Goal: Navigation & Orientation: Understand site structure

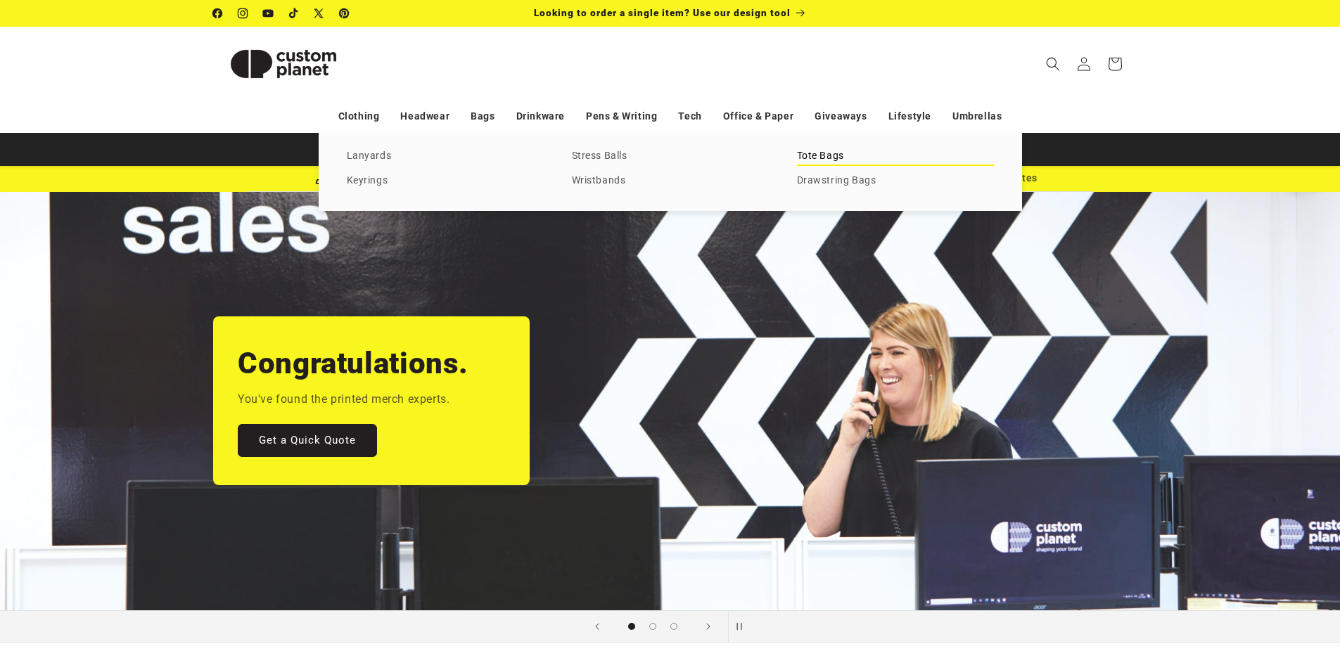
click at [819, 150] on link "Tote Bags" at bounding box center [895, 156] width 197 height 19
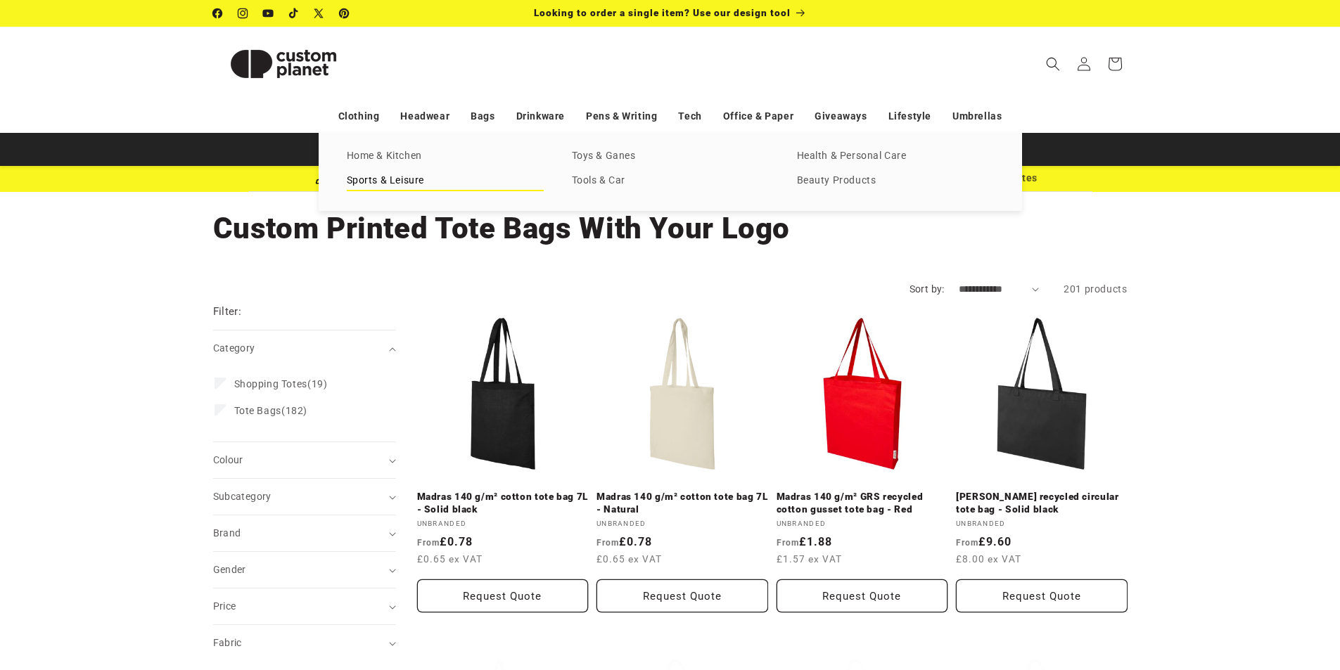
click at [390, 174] on link "Sports & Leisure" at bounding box center [445, 181] width 197 height 19
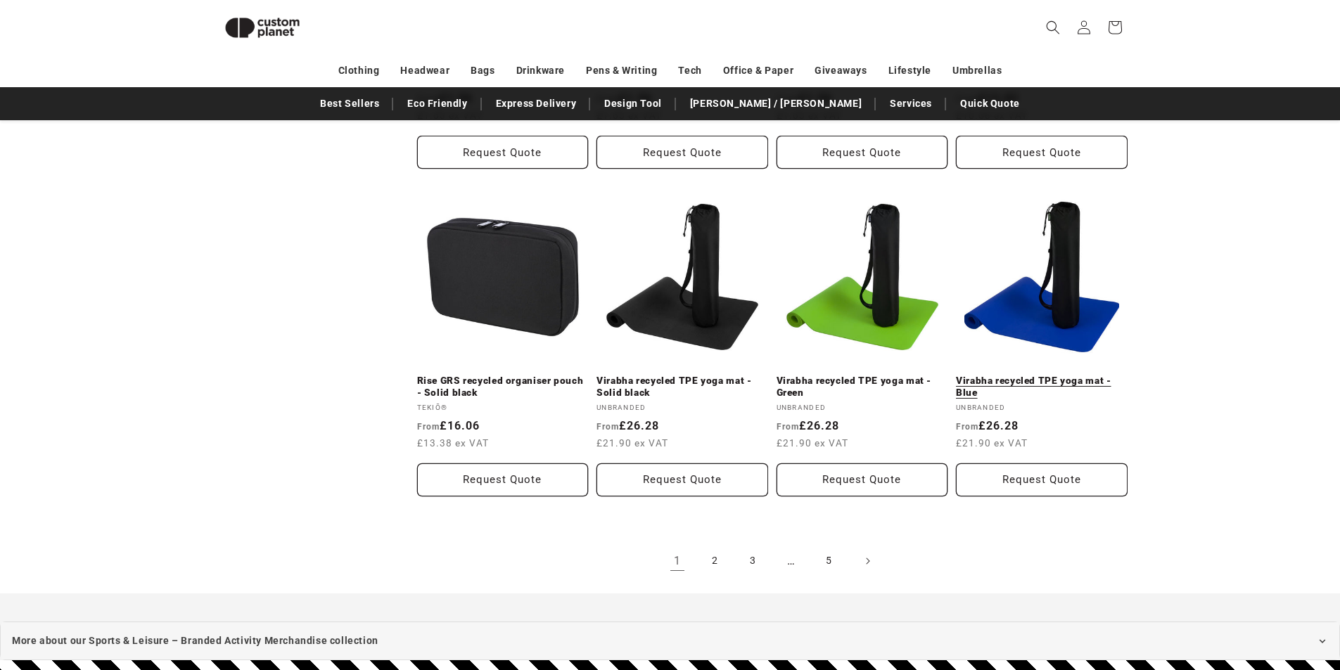
scroll to position [1389, 0]
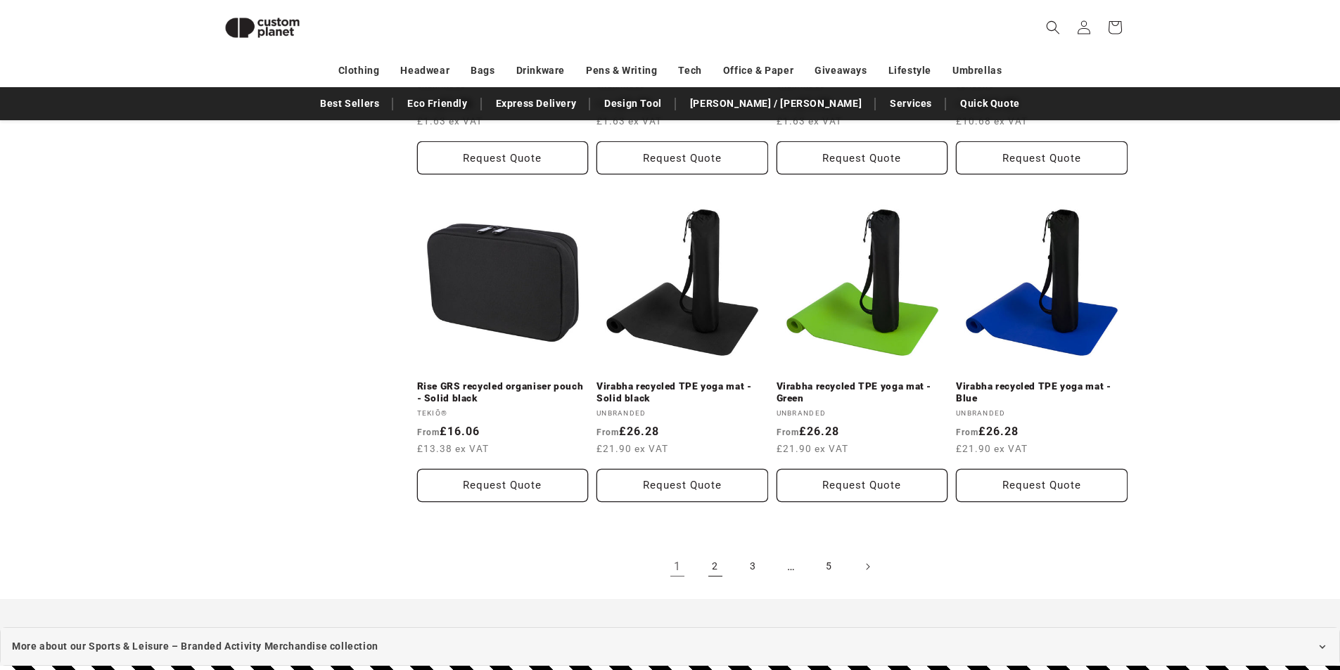
click at [710, 551] on link "2" at bounding box center [715, 566] width 31 height 31
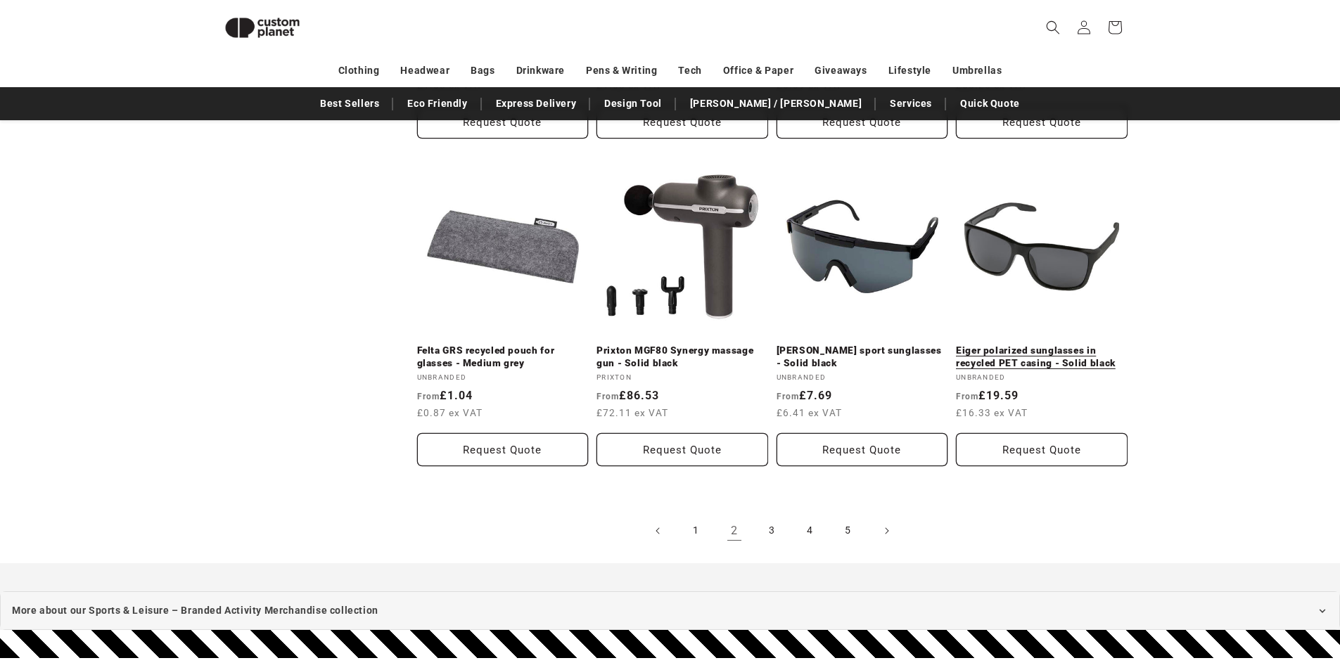
scroll to position [1458, 0]
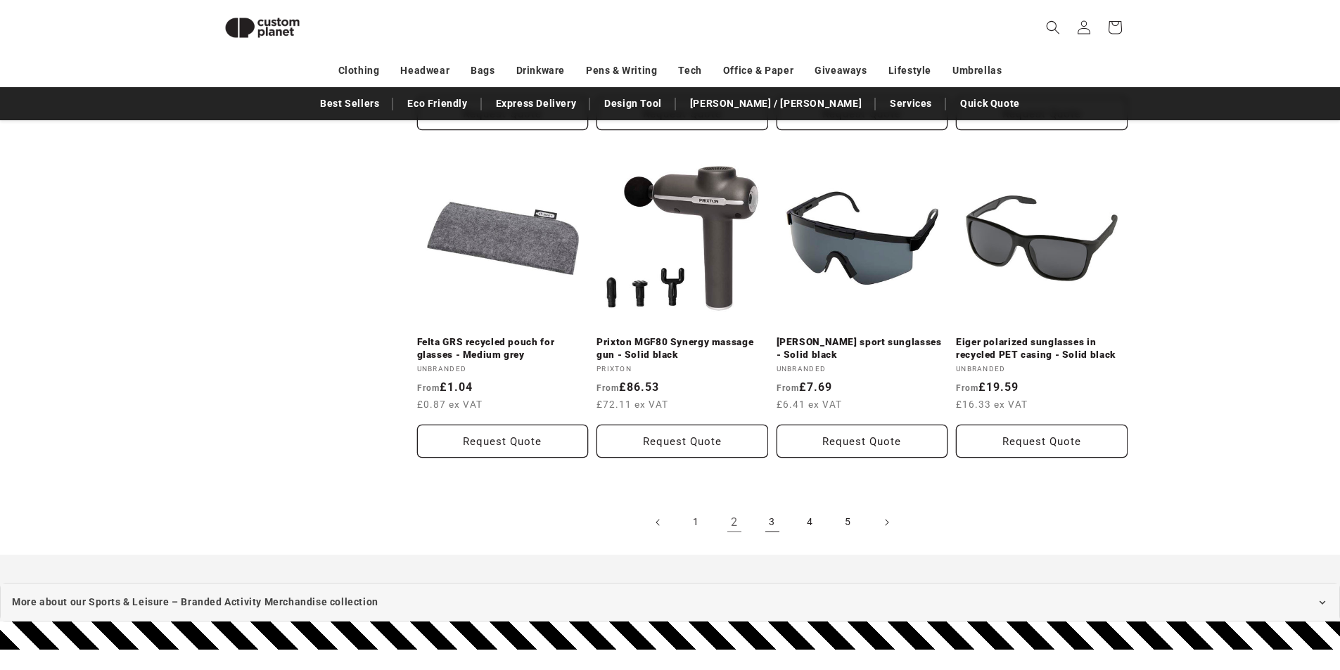
click at [776, 512] on link "3" at bounding box center [772, 522] width 31 height 31
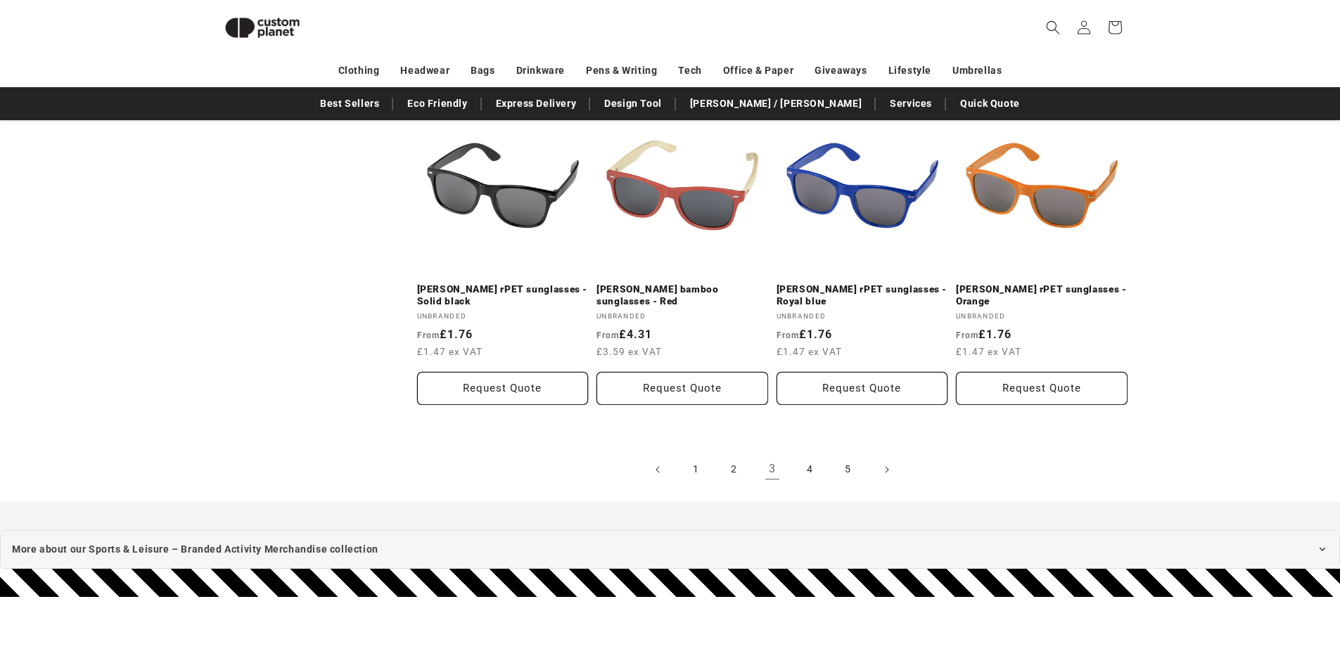
scroll to position [1529, 0]
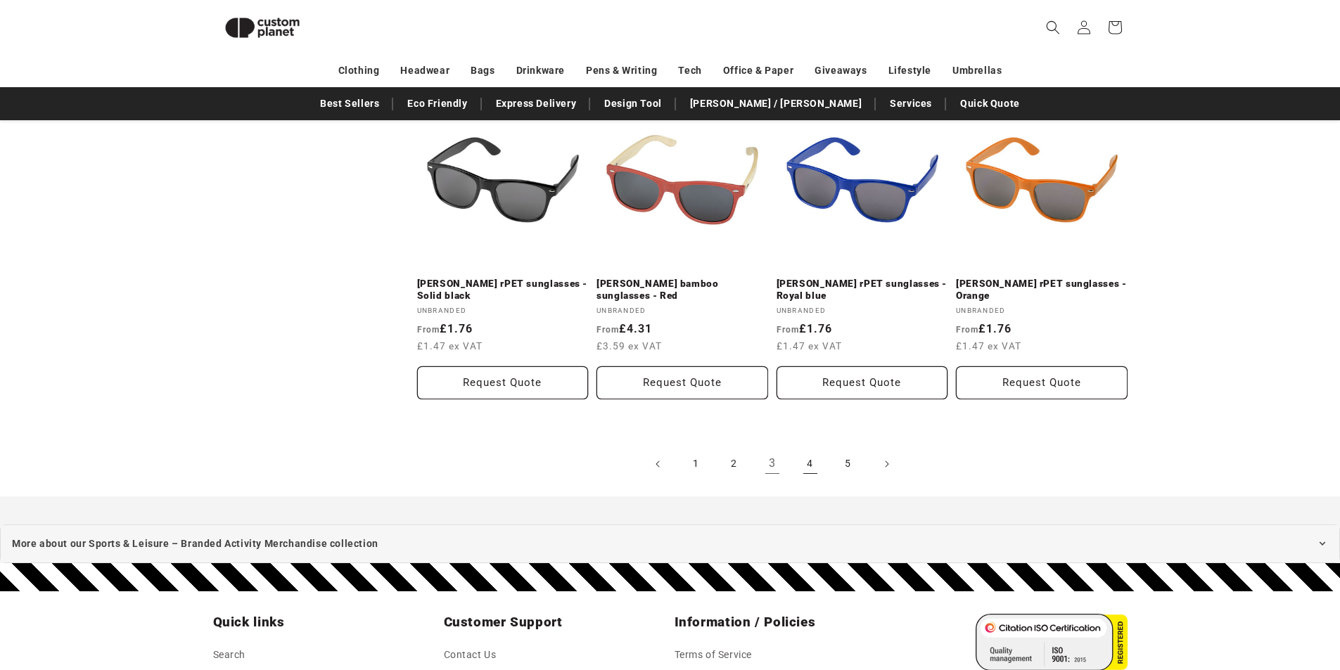
click at [803, 466] on link "4" at bounding box center [810, 464] width 31 height 31
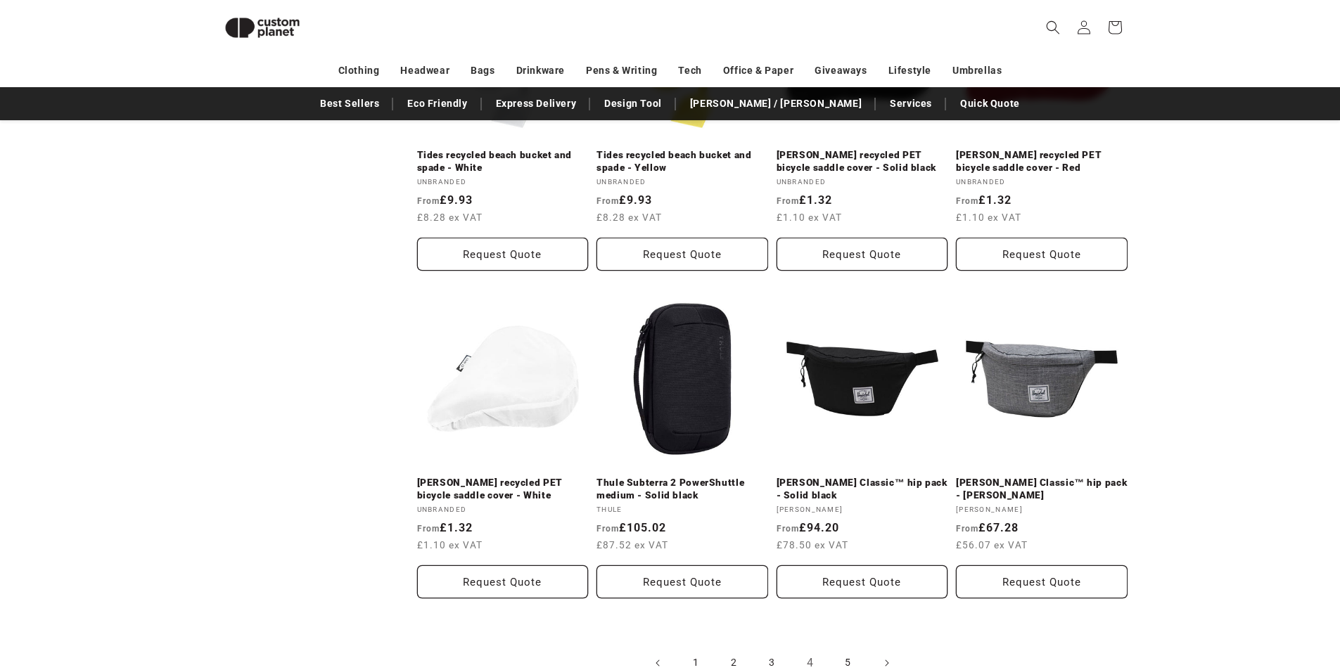
scroll to position [1458, 0]
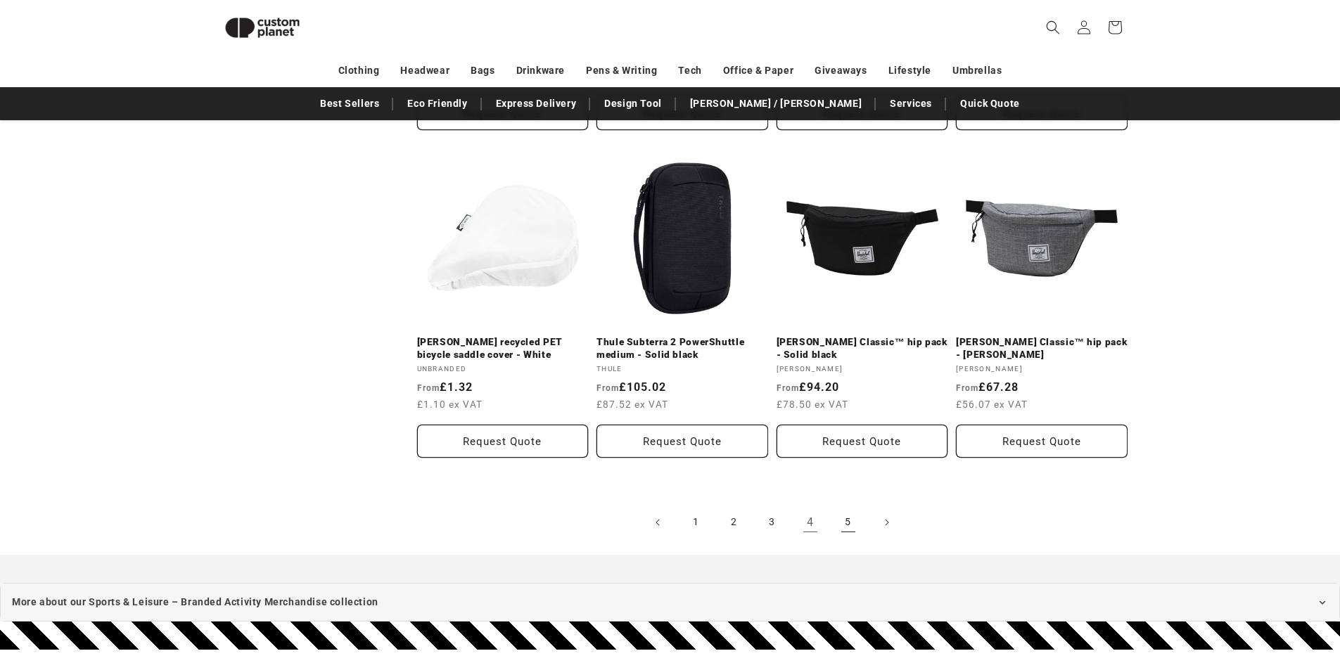
click at [838, 522] on link "5" at bounding box center [848, 522] width 31 height 31
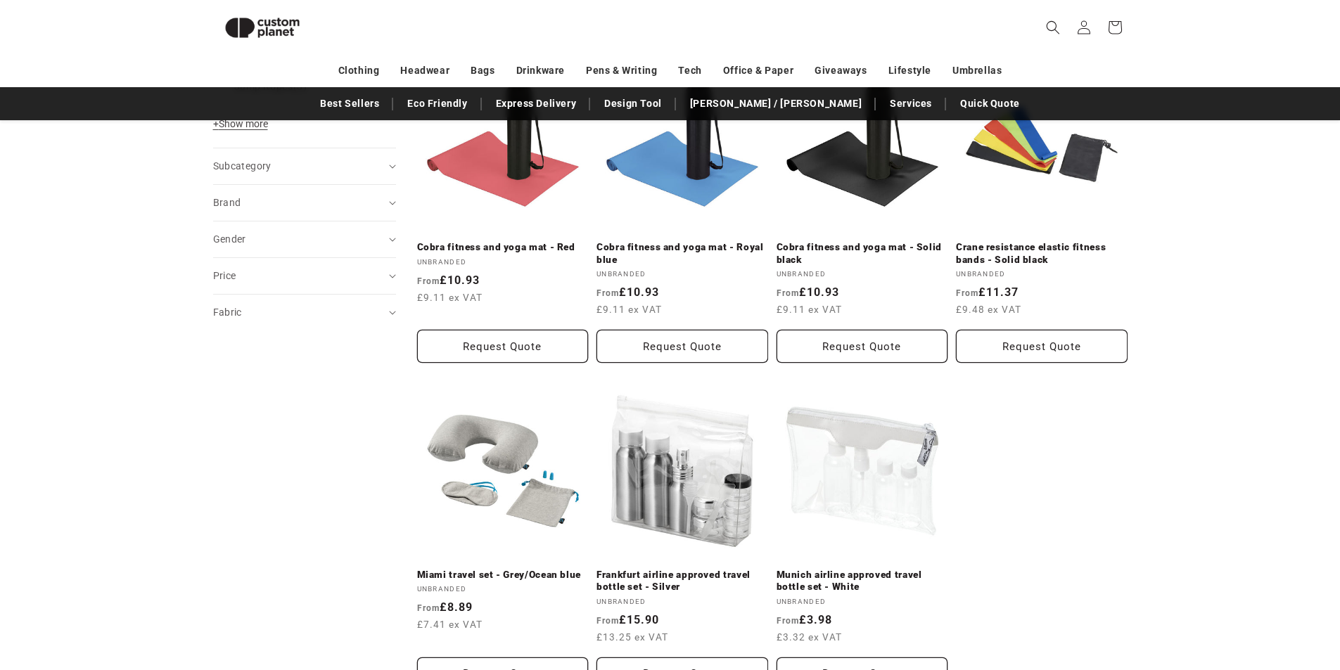
scroll to position [685, 0]
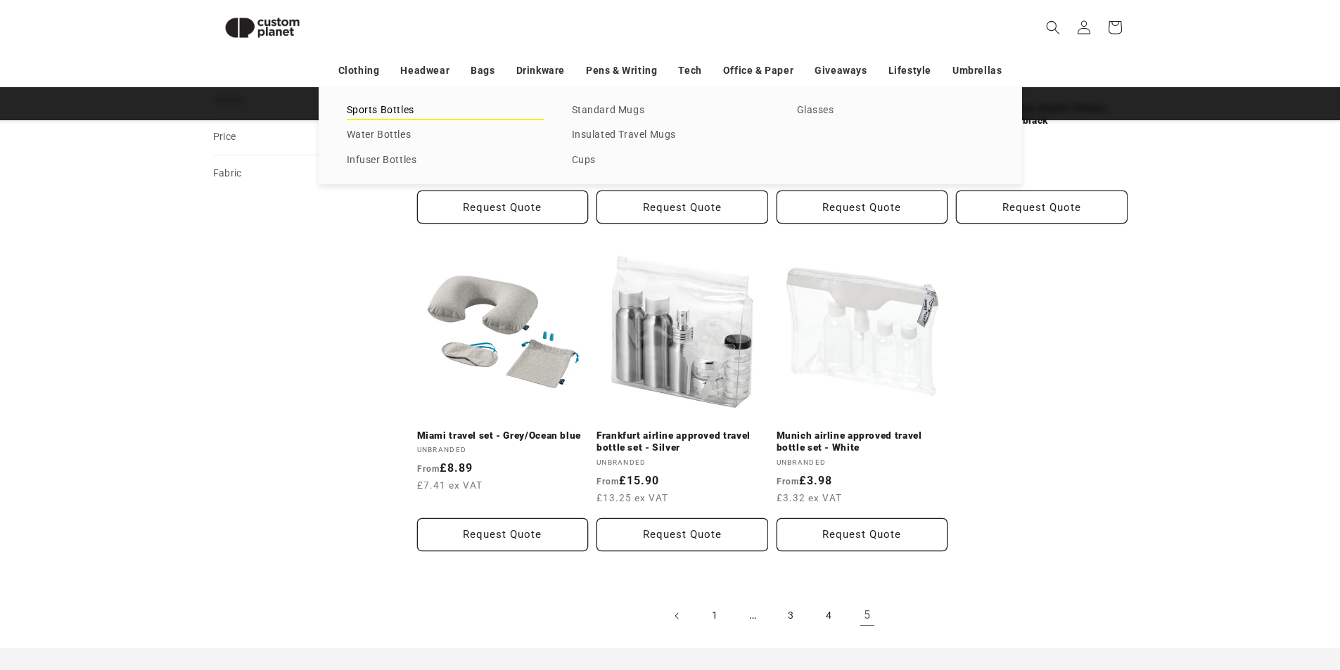
click at [412, 110] on link "Sports Bottles" at bounding box center [445, 110] width 197 height 19
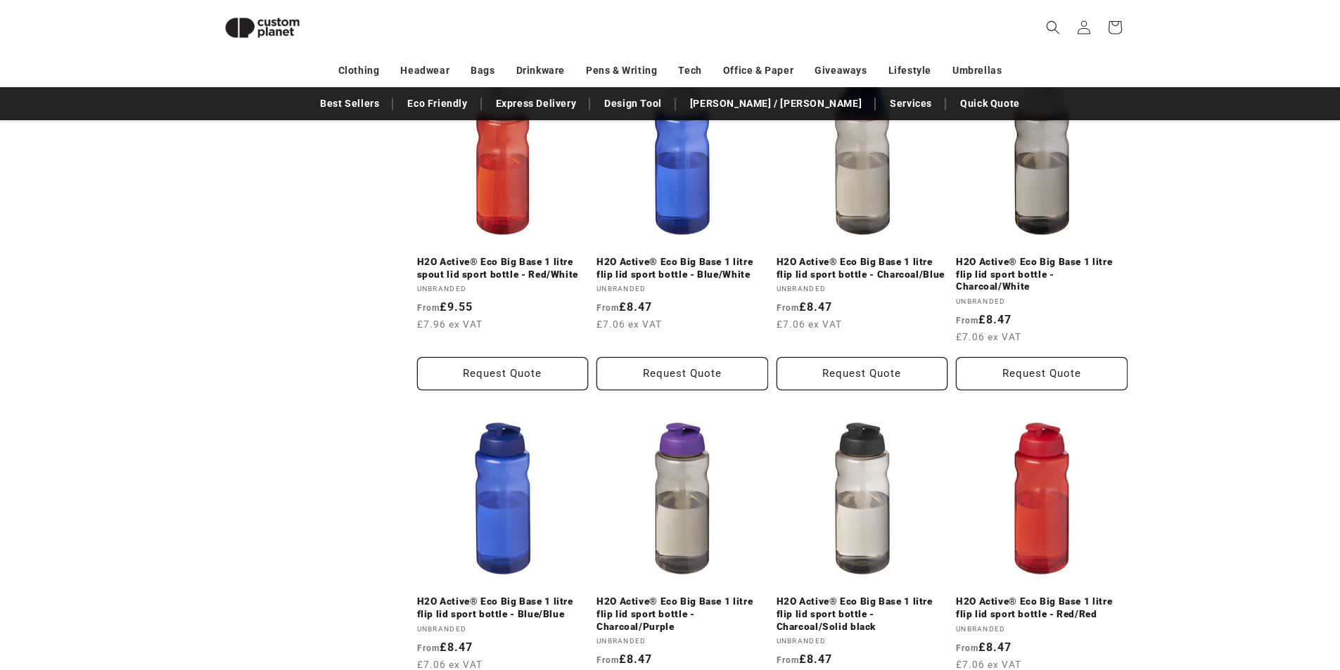
scroll to position [192, 0]
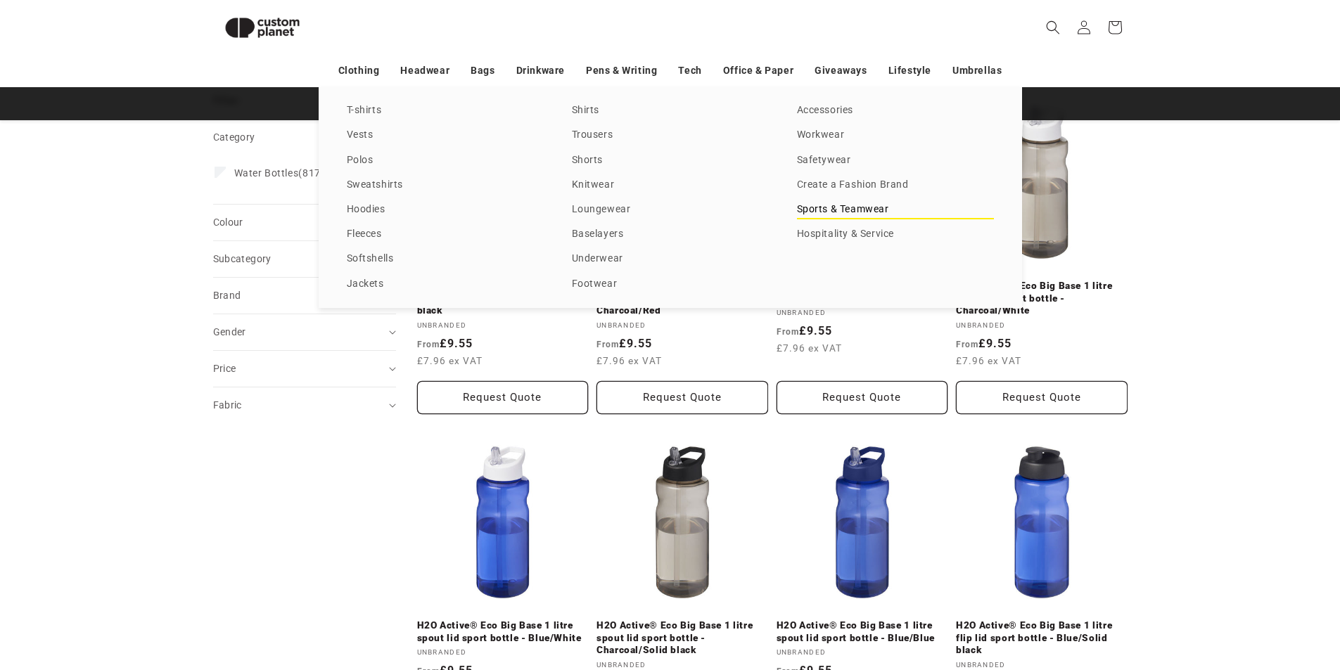
click at [846, 211] on link "Sports & Teamwear" at bounding box center [895, 209] width 197 height 19
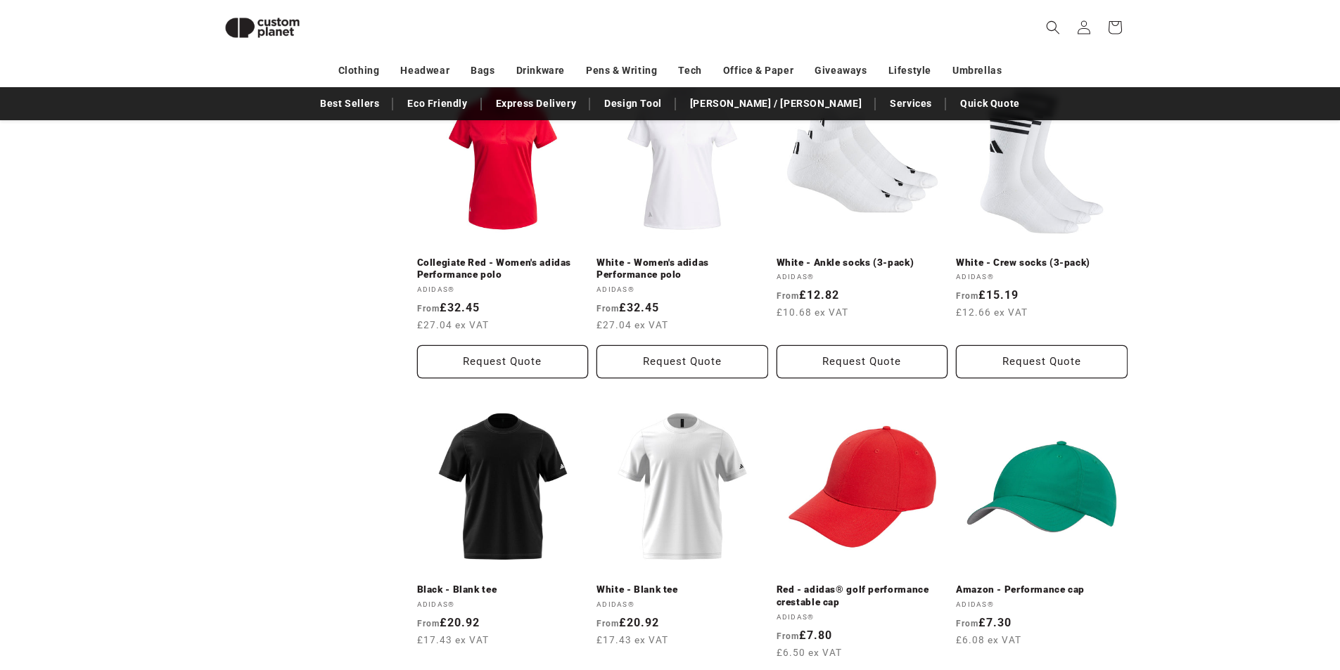
scroll to position [1396, 0]
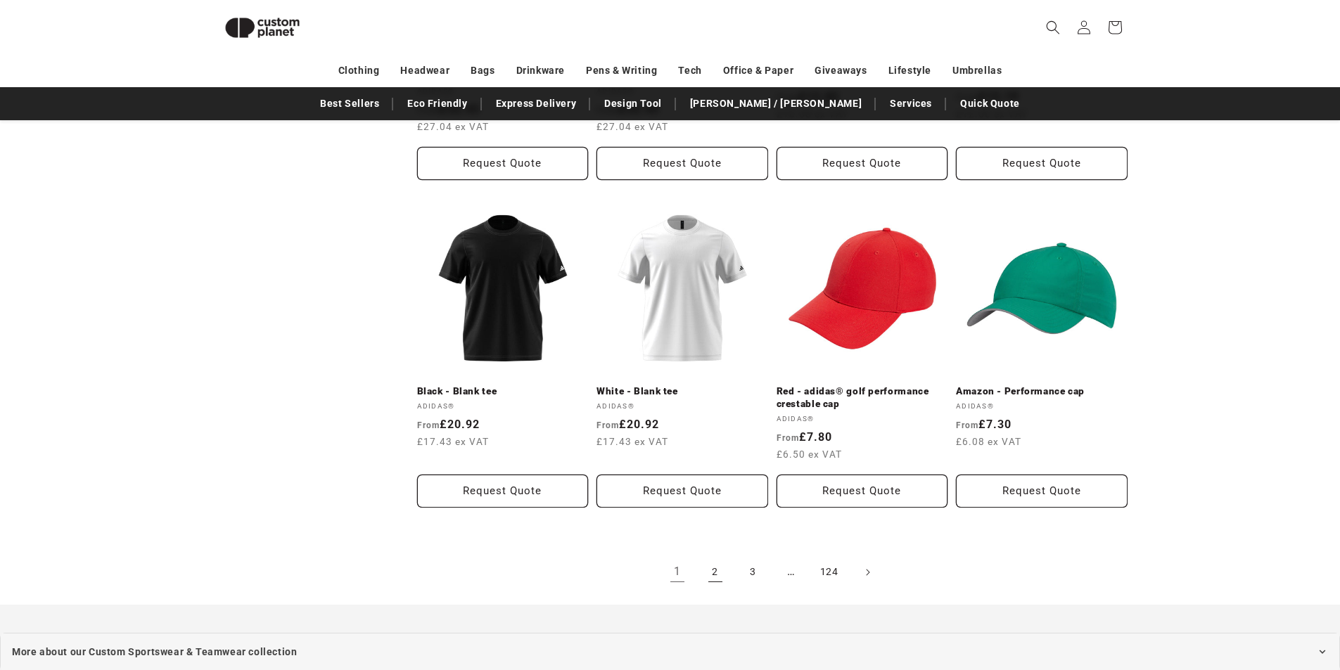
click at [713, 575] on link "2" at bounding box center [715, 572] width 31 height 31
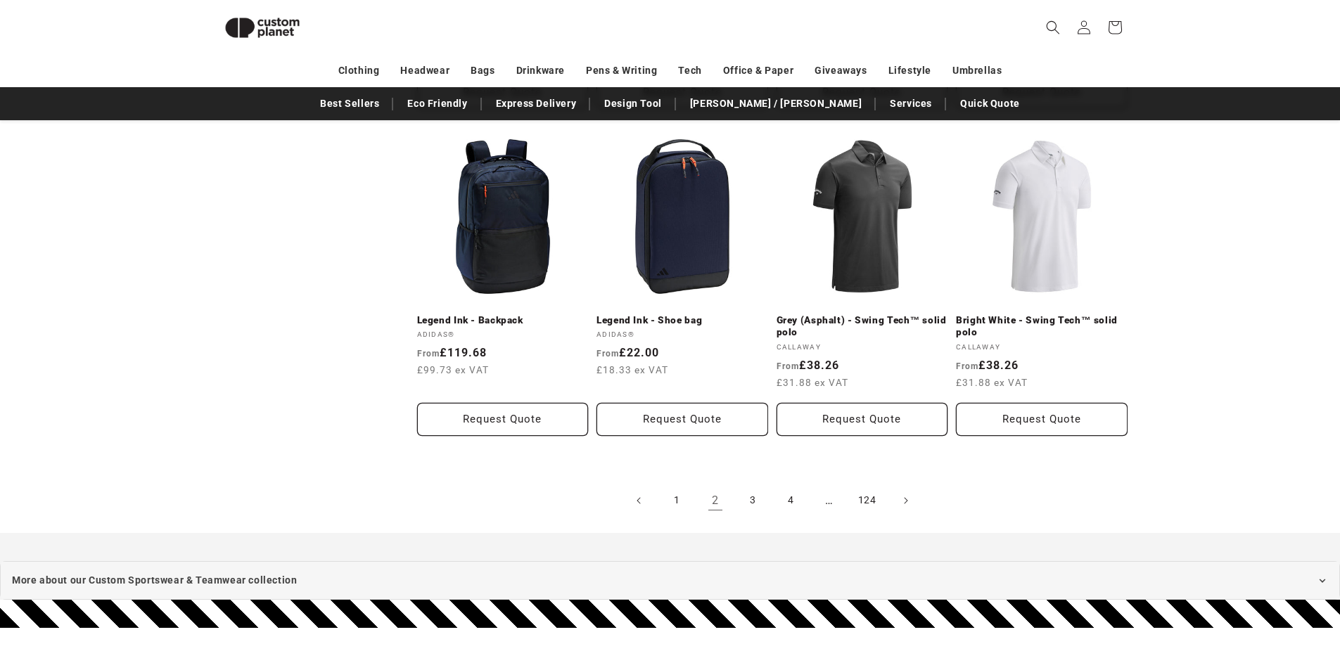
scroll to position [1457, 0]
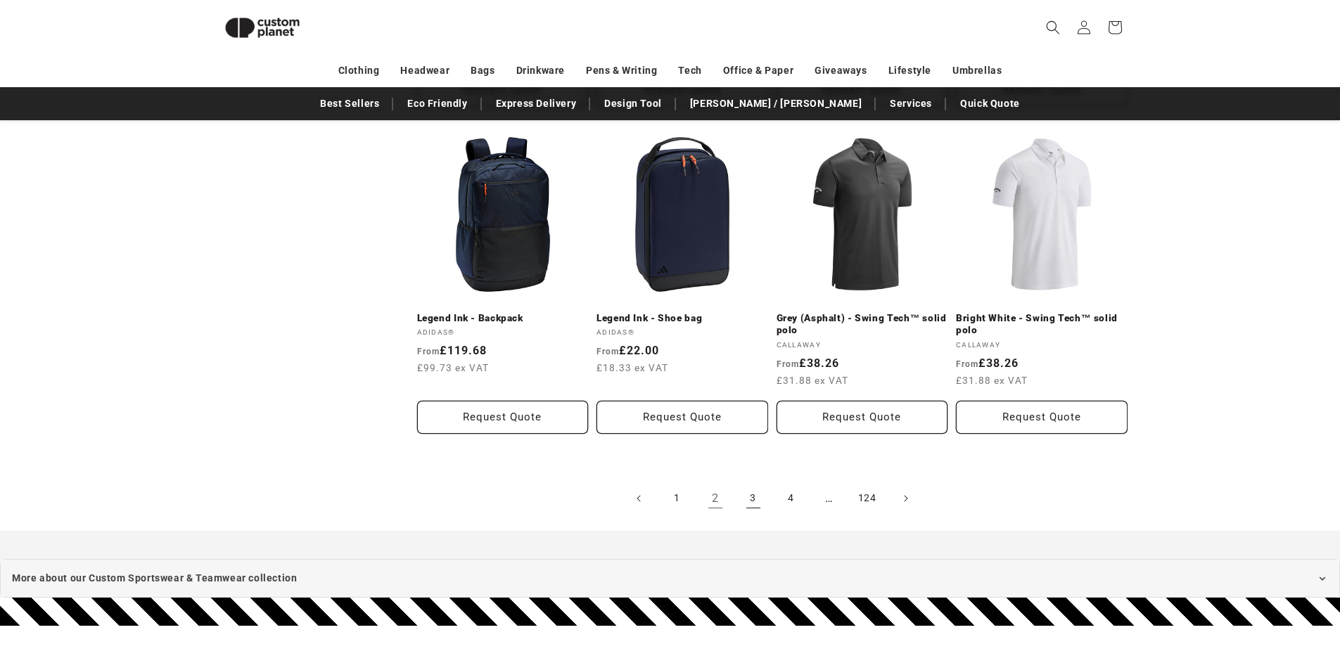
click at [754, 501] on link "3" at bounding box center [753, 498] width 31 height 31
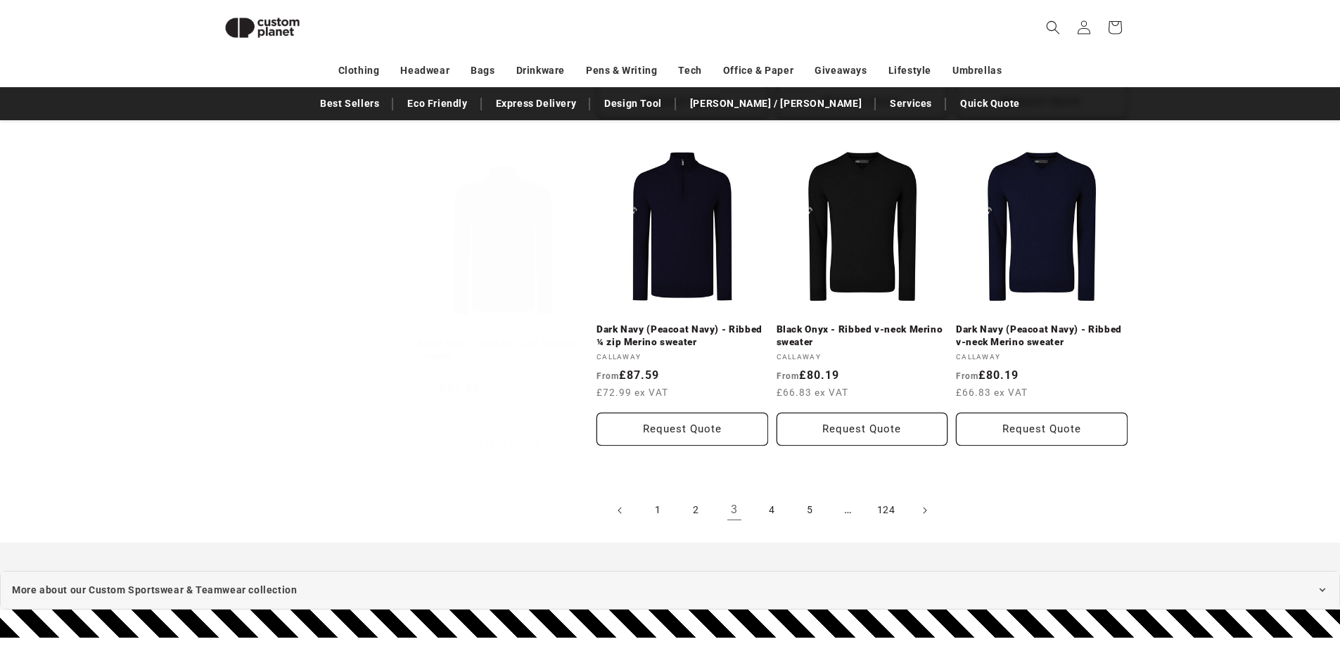
scroll to position [1459, 0]
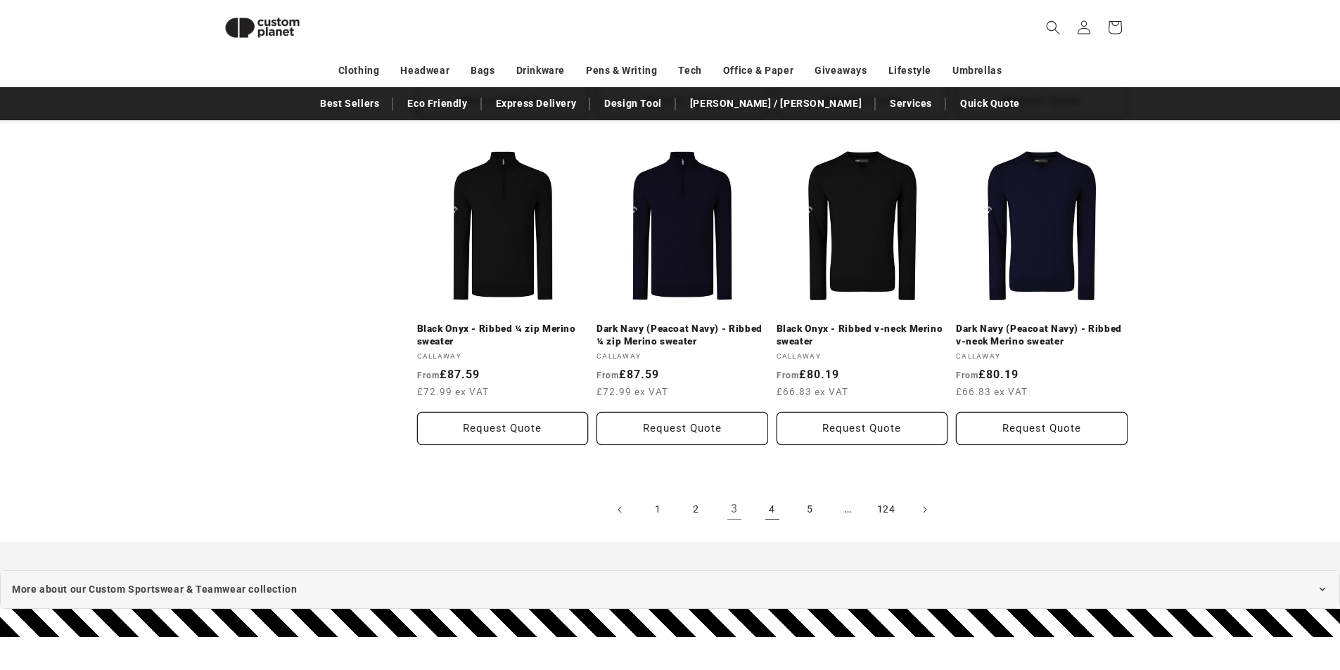
click at [771, 494] on link "4" at bounding box center [772, 509] width 31 height 31
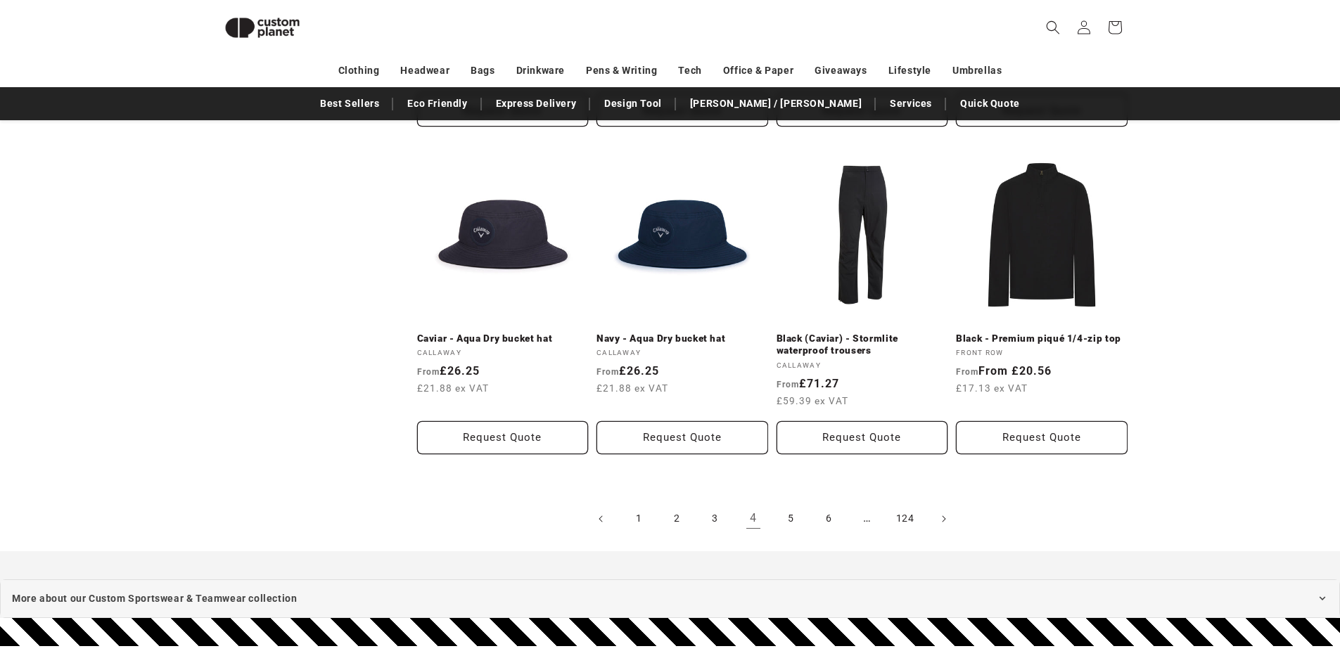
scroll to position [1388, 0]
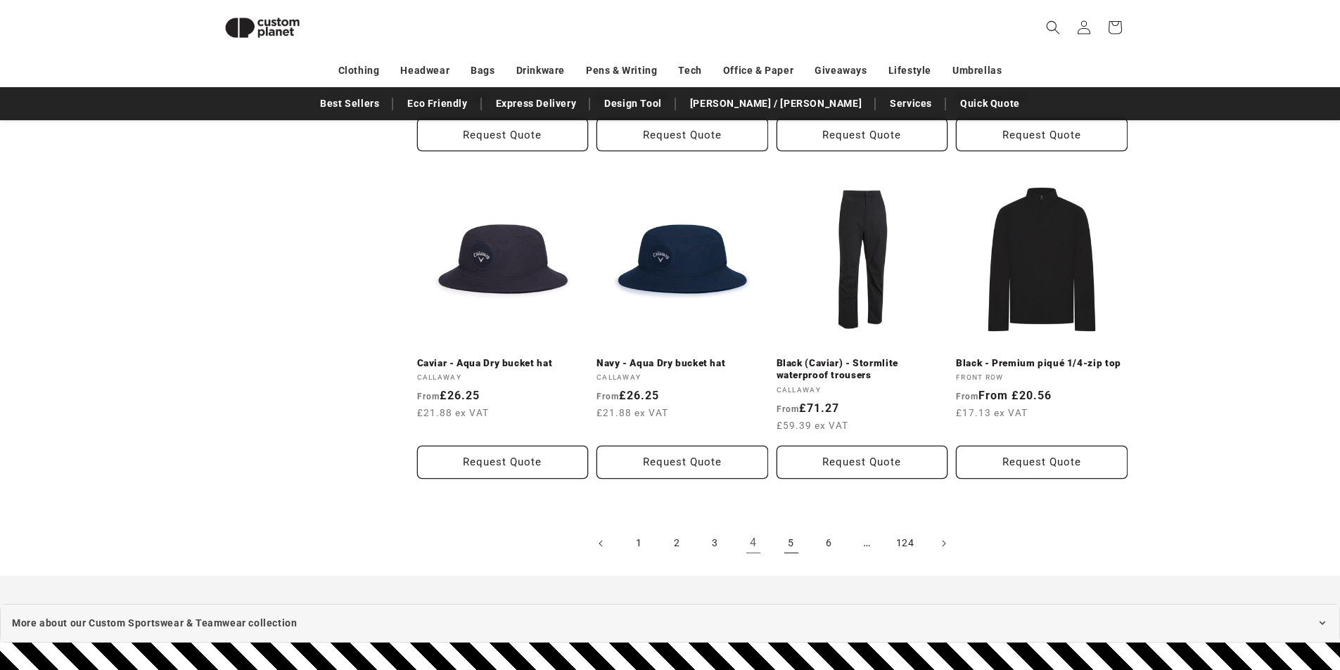
click at [788, 549] on link "5" at bounding box center [791, 543] width 31 height 31
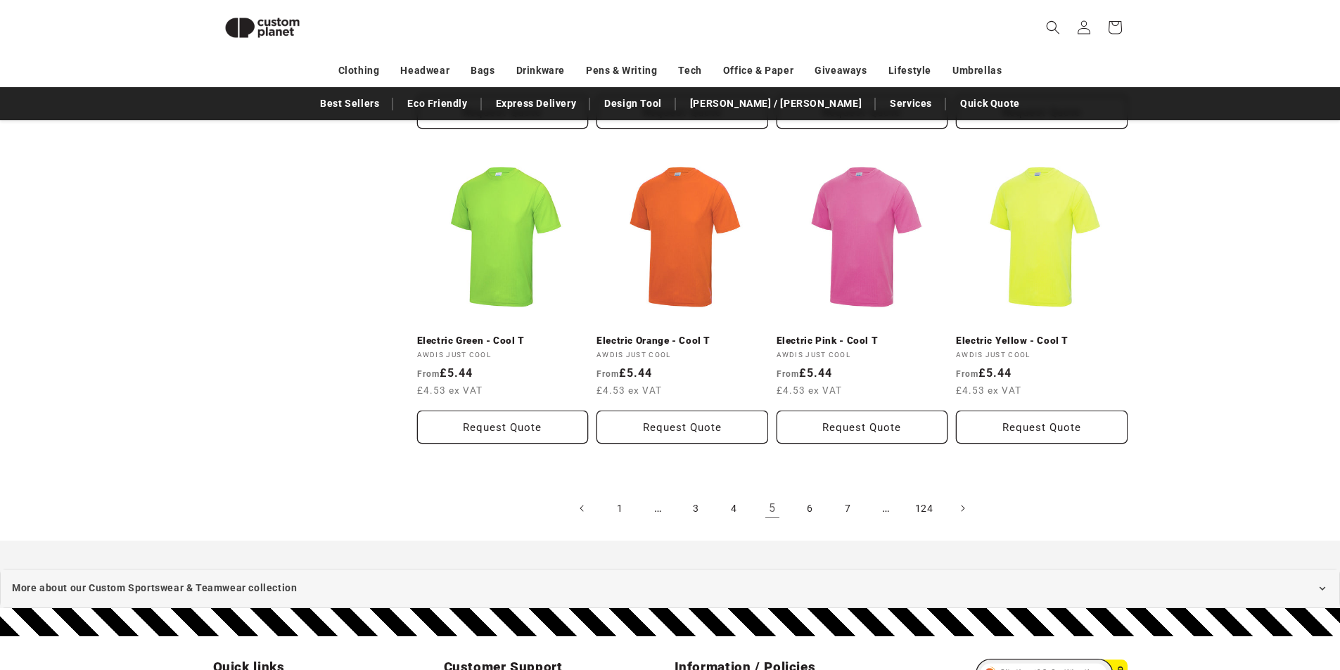
scroll to position [1529, 0]
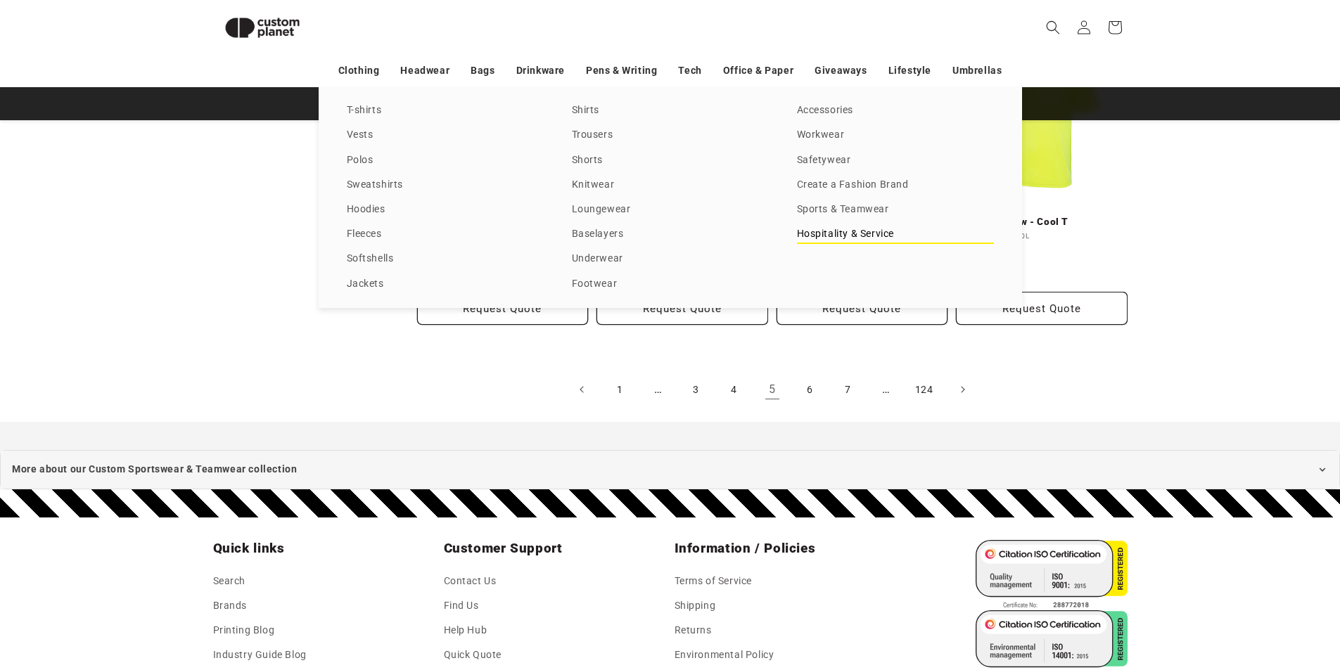
click at [838, 234] on link "Hospitality & Service" at bounding box center [895, 234] width 197 height 19
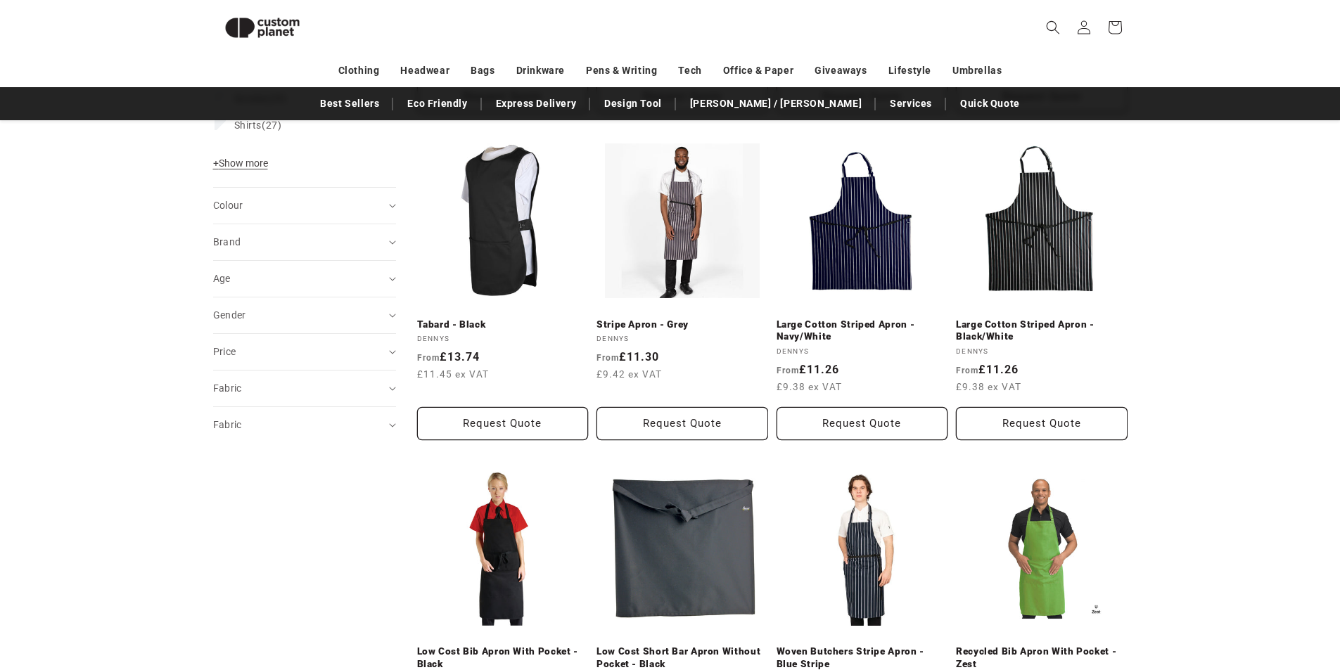
scroll to position [262, 0]
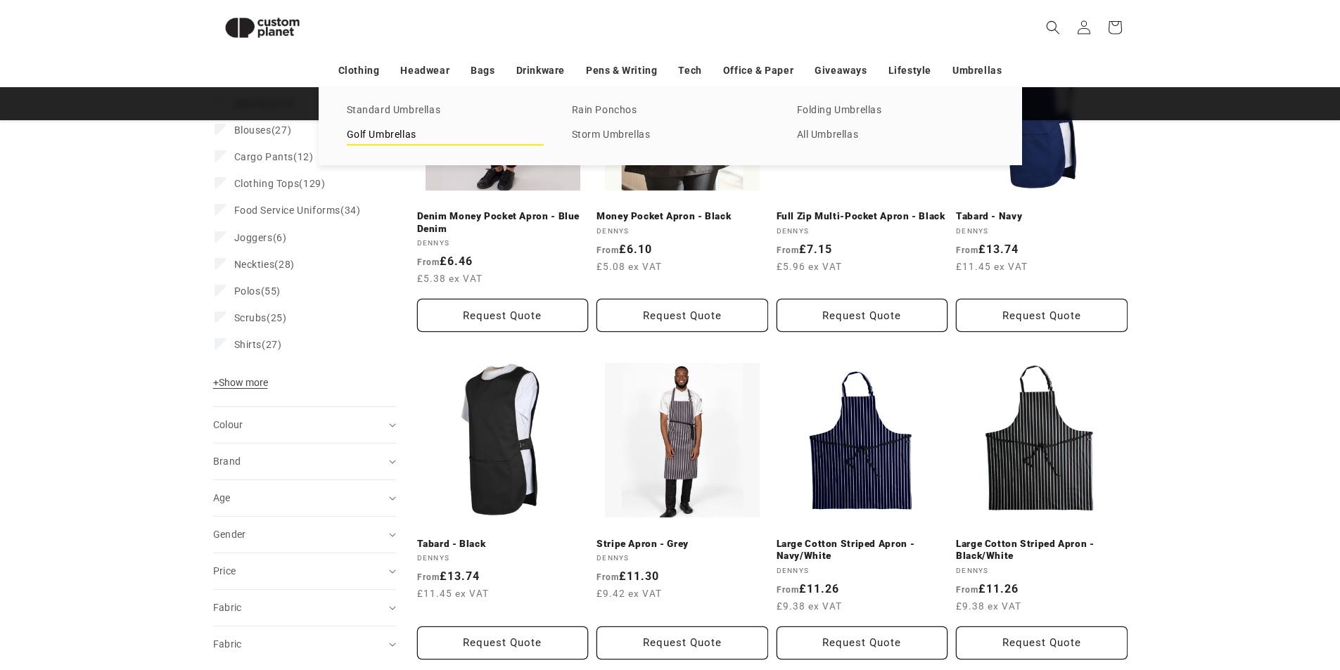
click at [380, 134] on link "Golf Umbrellas" at bounding box center [445, 135] width 197 height 19
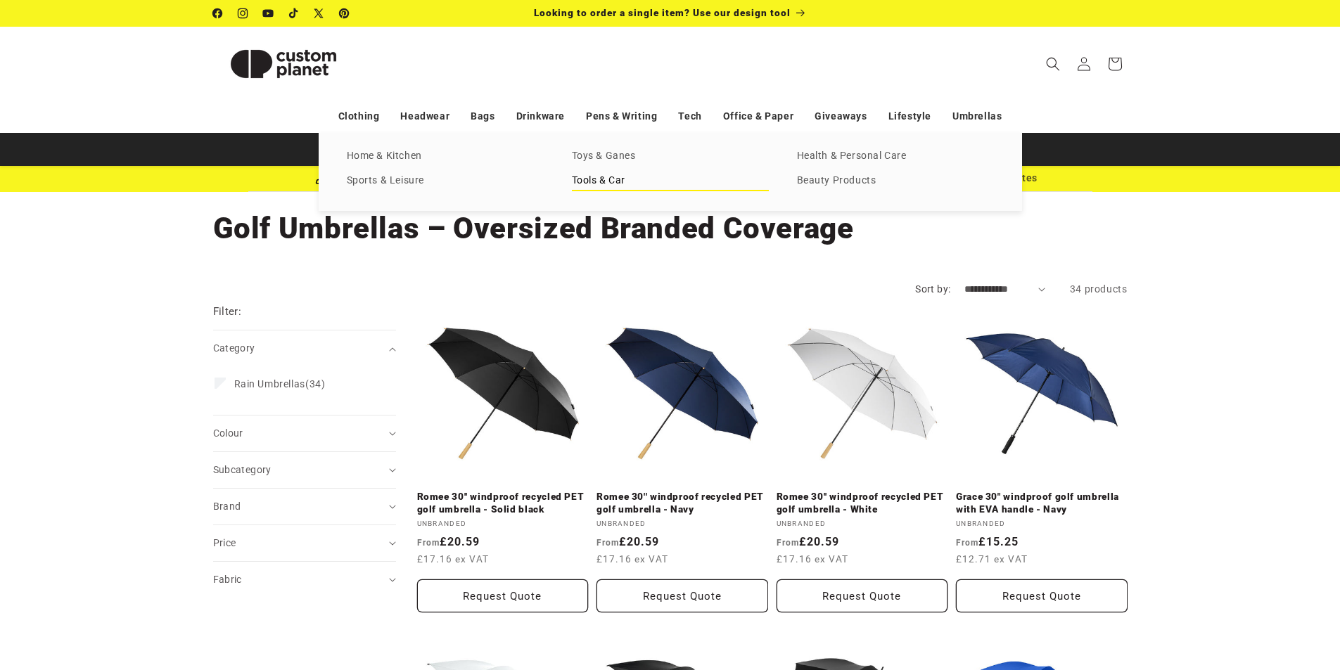
click at [592, 181] on link "Tools & Car" at bounding box center [670, 181] width 197 height 19
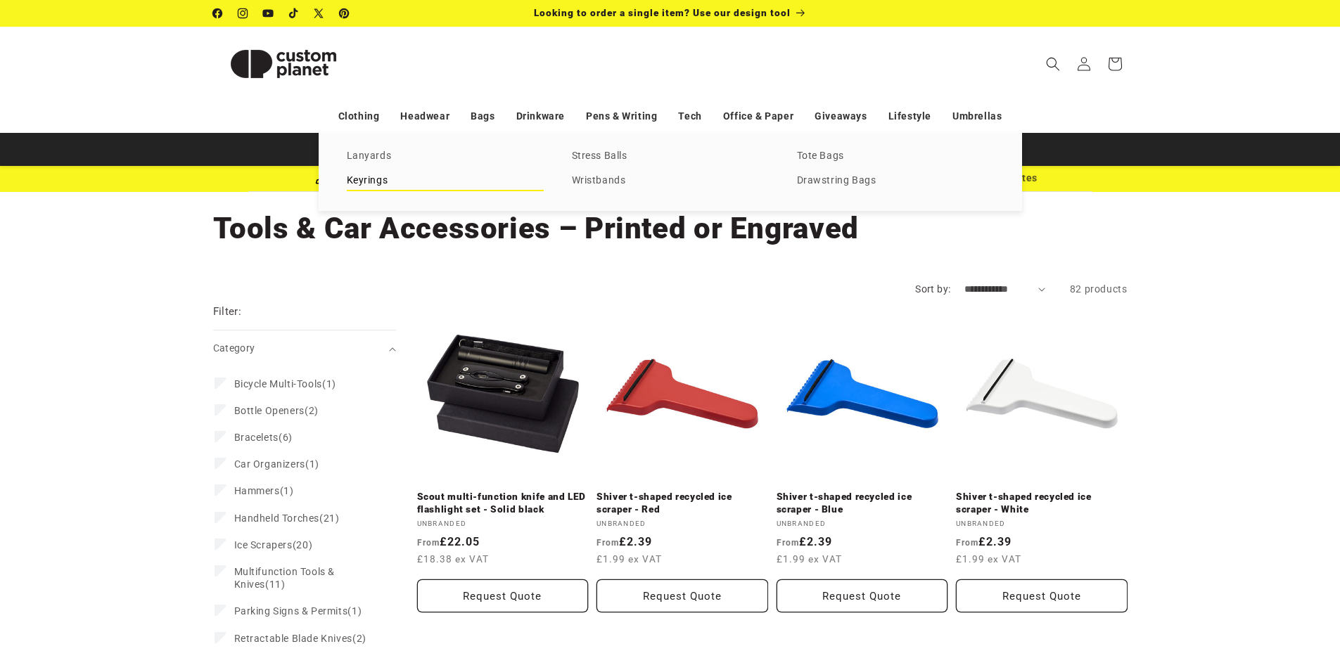
click at [365, 180] on link "Keyrings" at bounding box center [445, 181] width 197 height 19
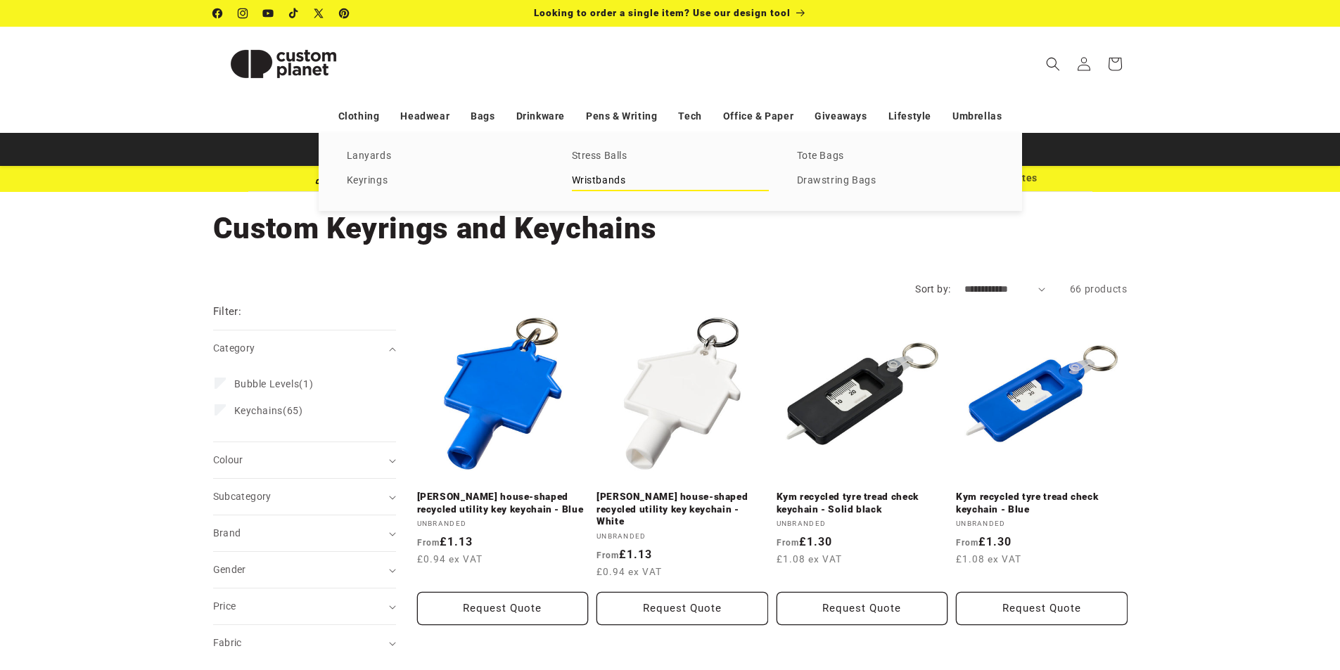
click at [617, 186] on link "Wristbands" at bounding box center [670, 181] width 197 height 19
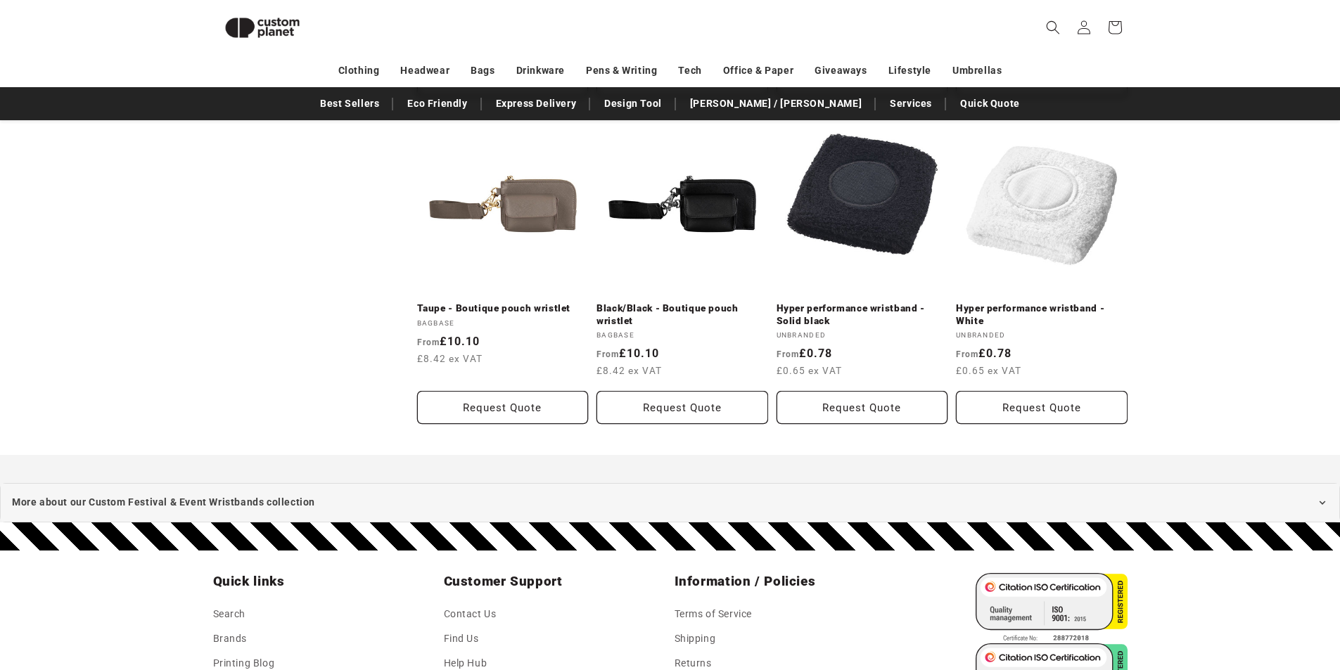
scroll to position [191, 0]
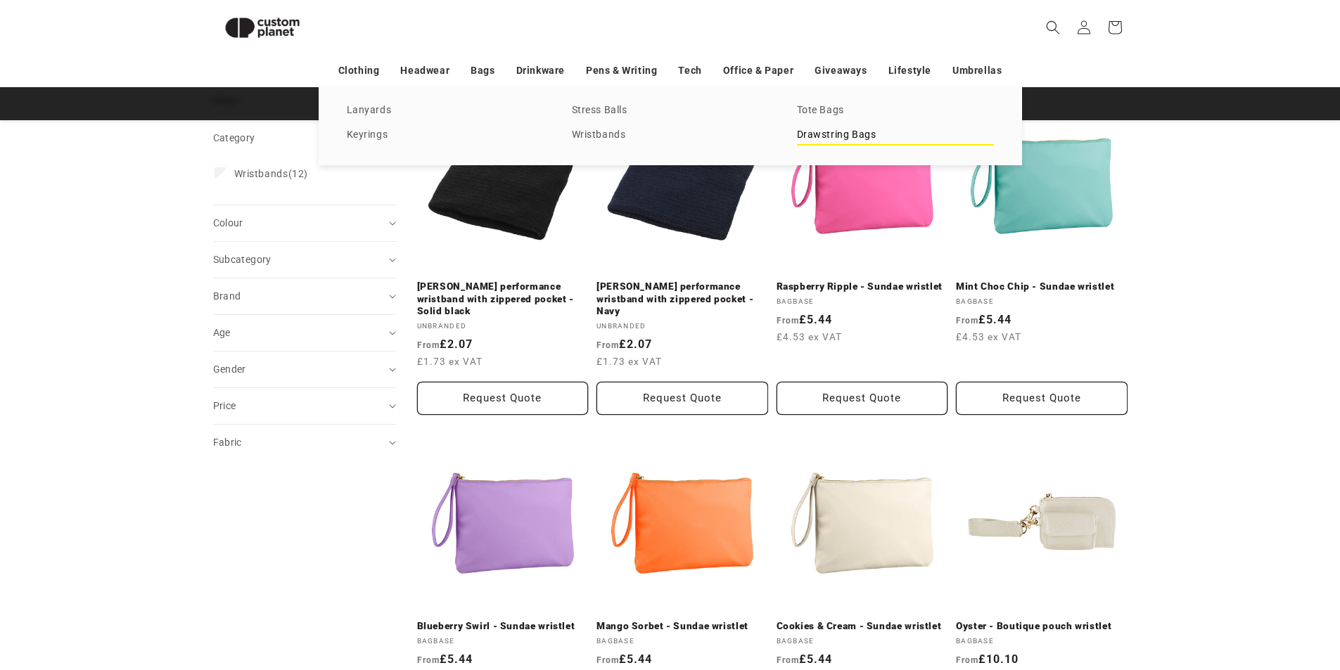
click at [840, 133] on link "Drawstring Bags" at bounding box center [895, 135] width 197 height 19
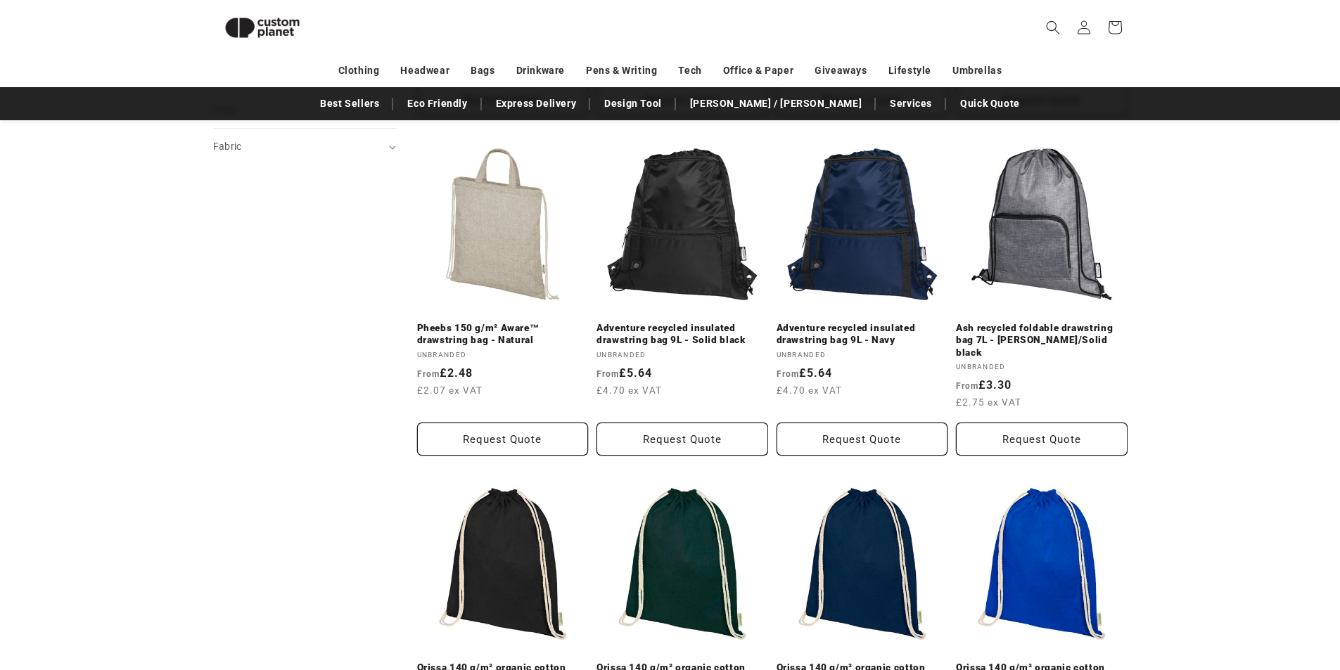
scroll to position [473, 0]
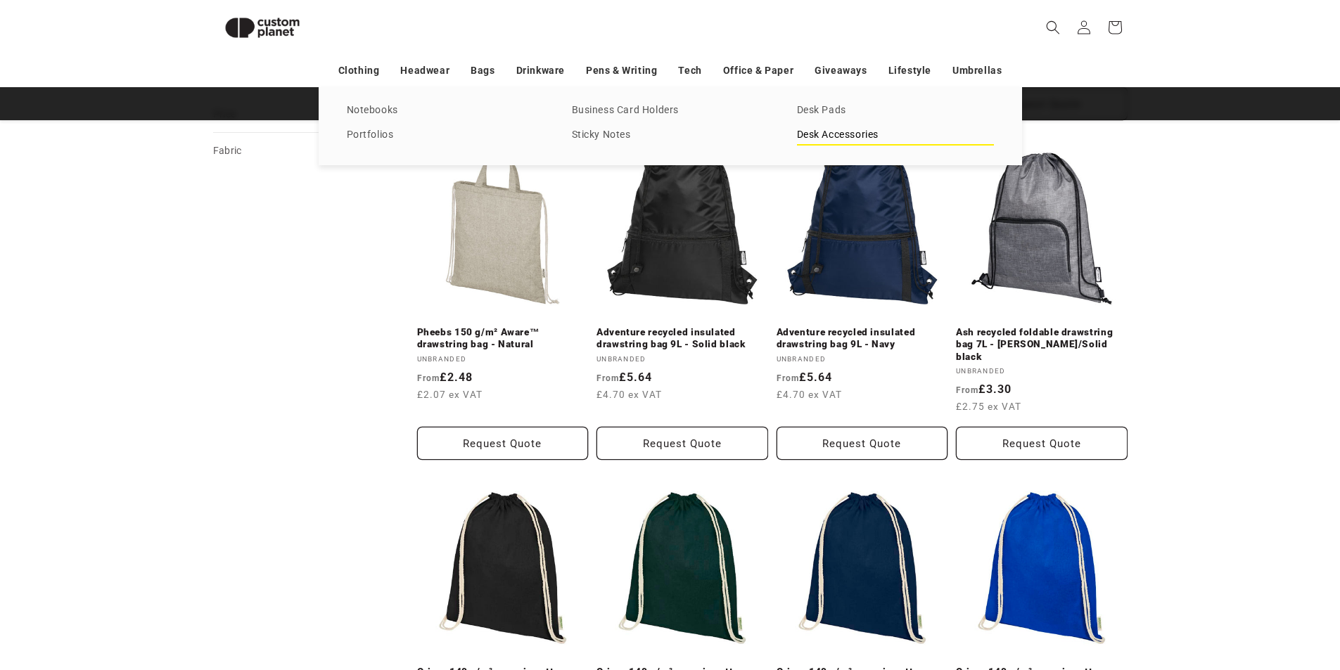
click at [862, 129] on link "Desk Accessories" at bounding box center [895, 135] width 197 height 19
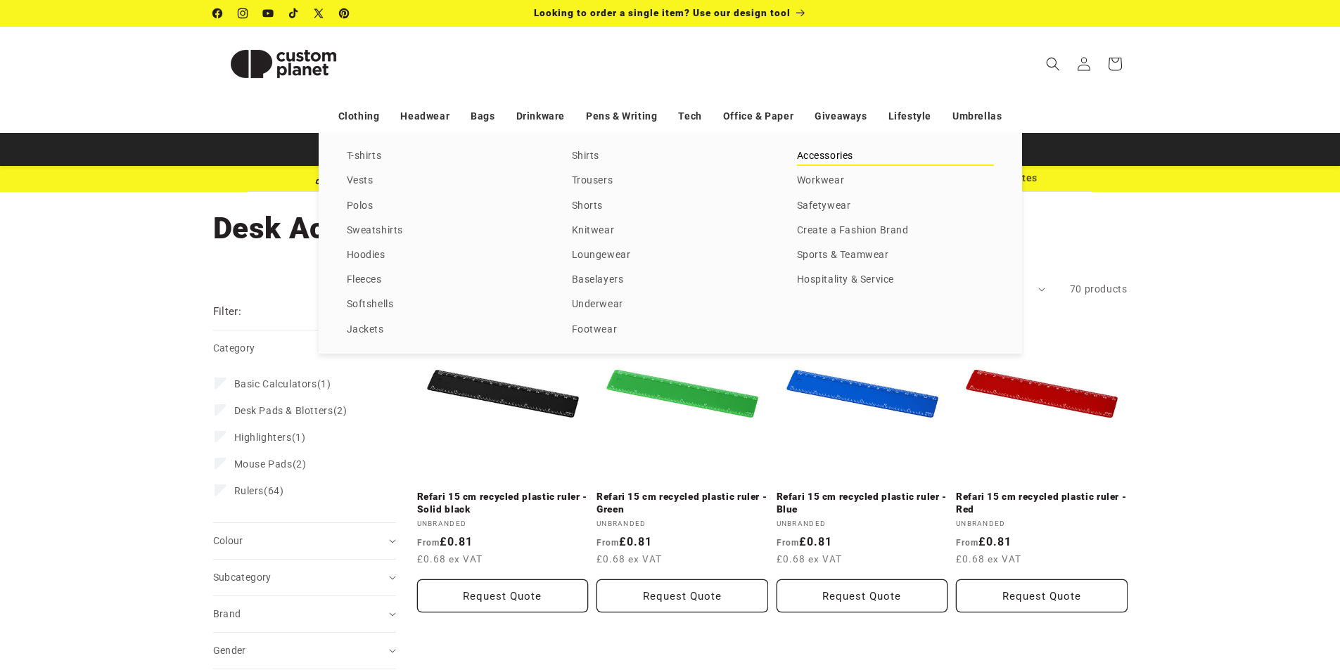
click at [824, 159] on link "Accessories" at bounding box center [895, 156] width 197 height 19
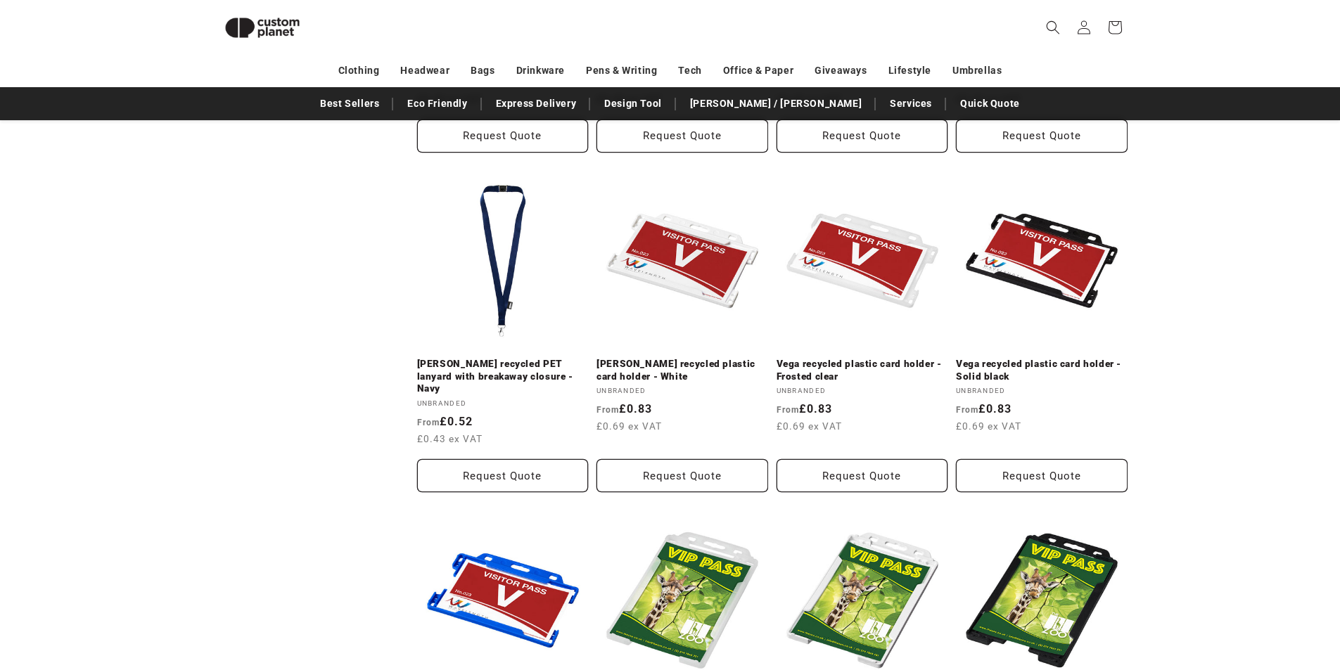
scroll to position [1460, 0]
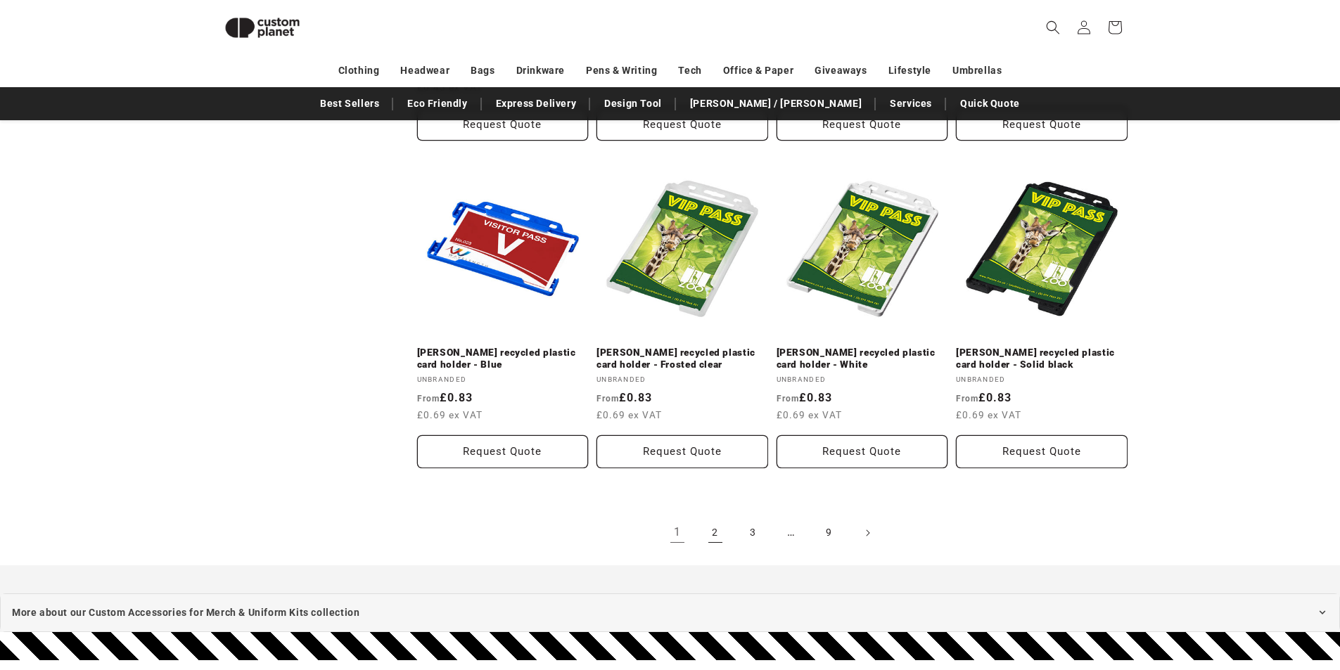
click at [712, 518] on link "2" at bounding box center [715, 533] width 31 height 31
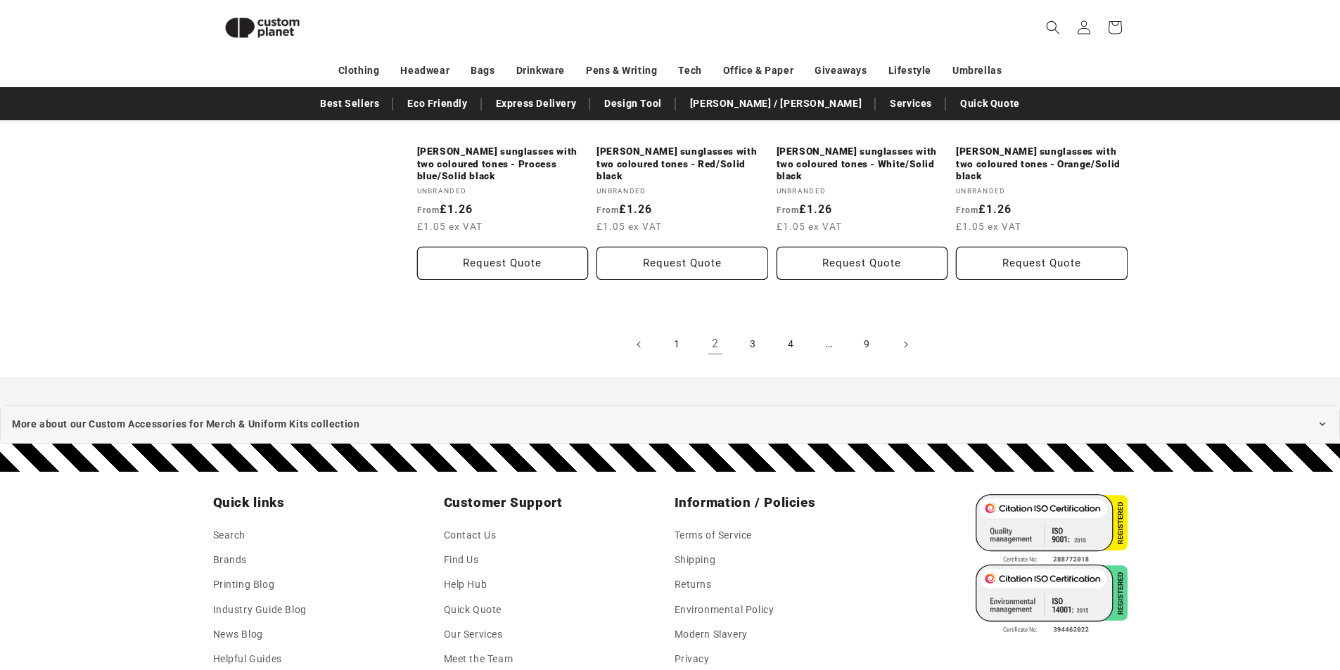
scroll to position [1739, 0]
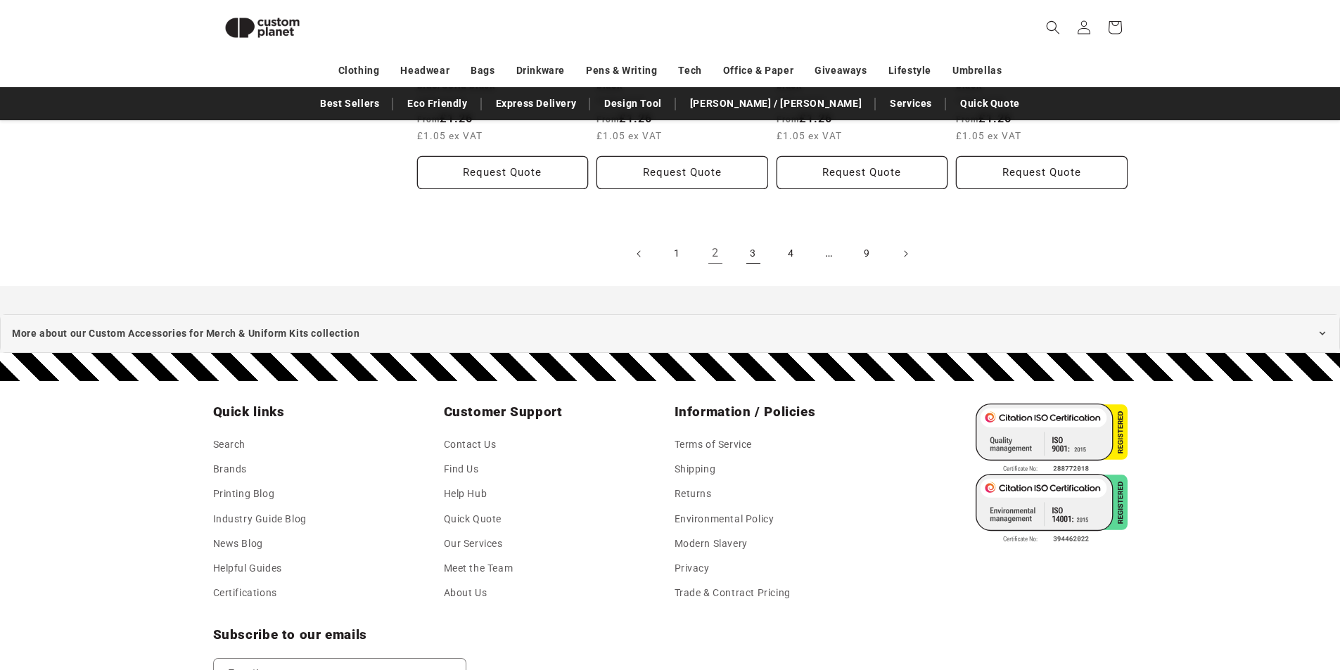
click at [748, 238] on link "3" at bounding box center [753, 253] width 31 height 31
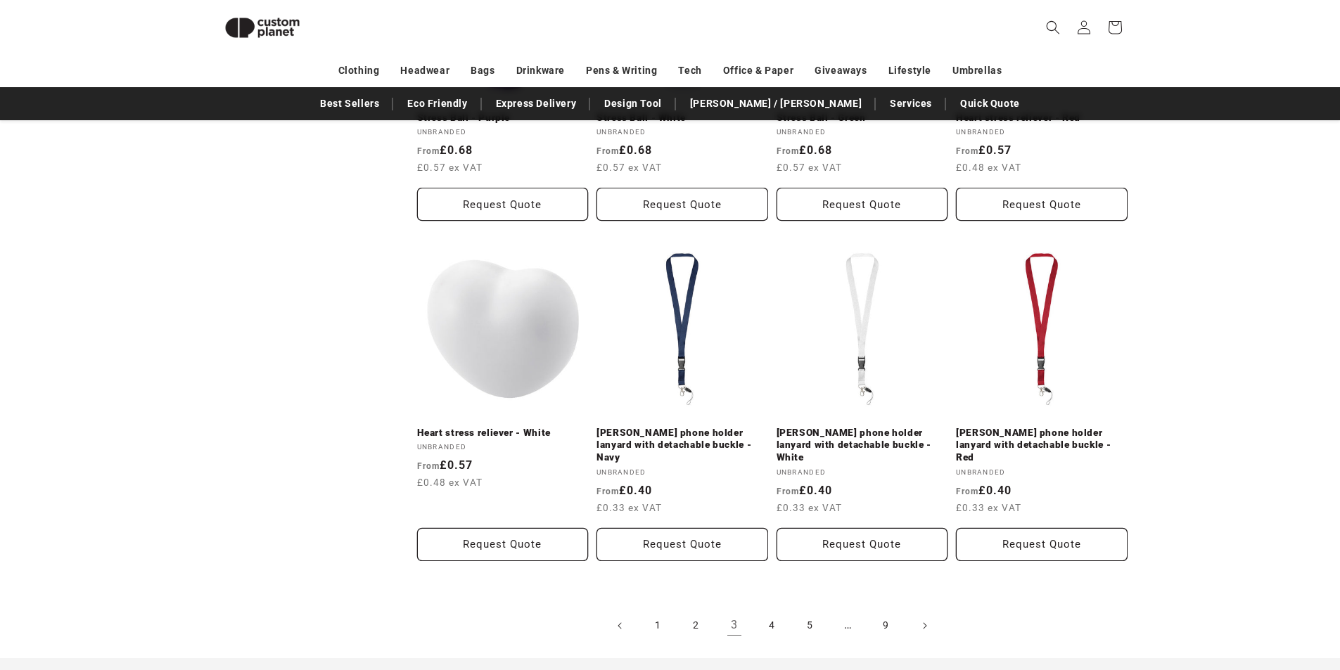
scroll to position [1368, 0]
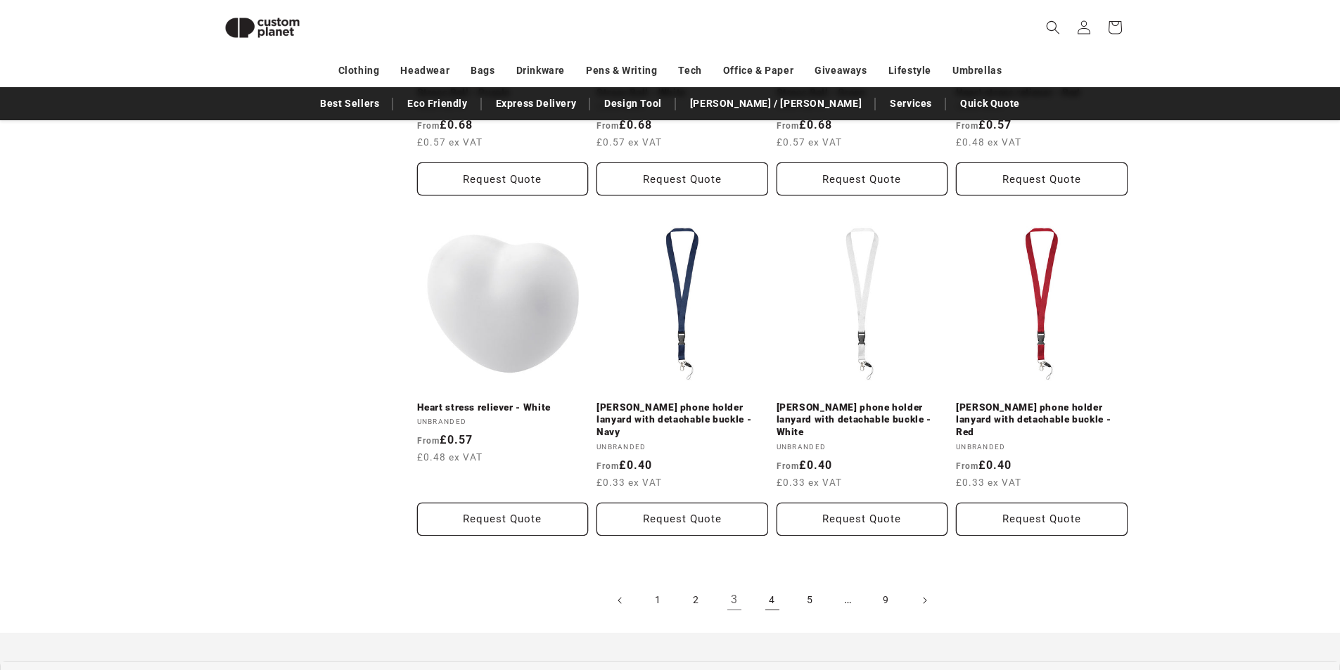
click at [771, 585] on link "4" at bounding box center [772, 600] width 31 height 31
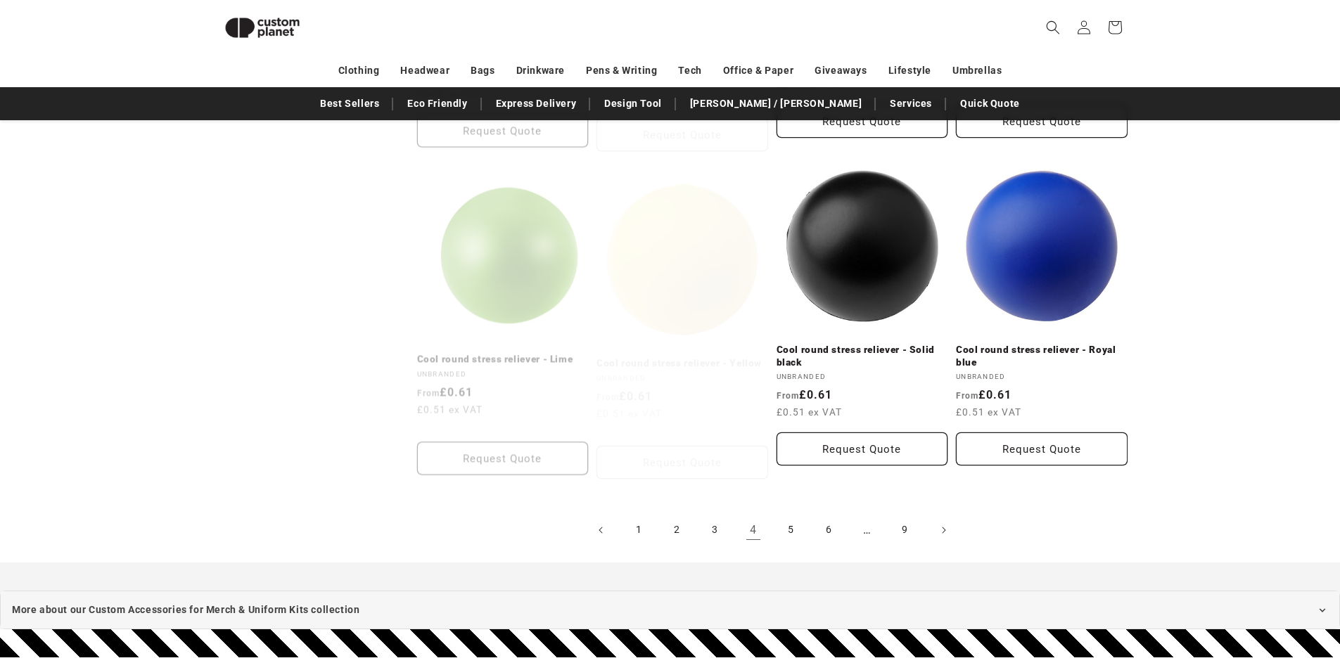
scroll to position [1458, 0]
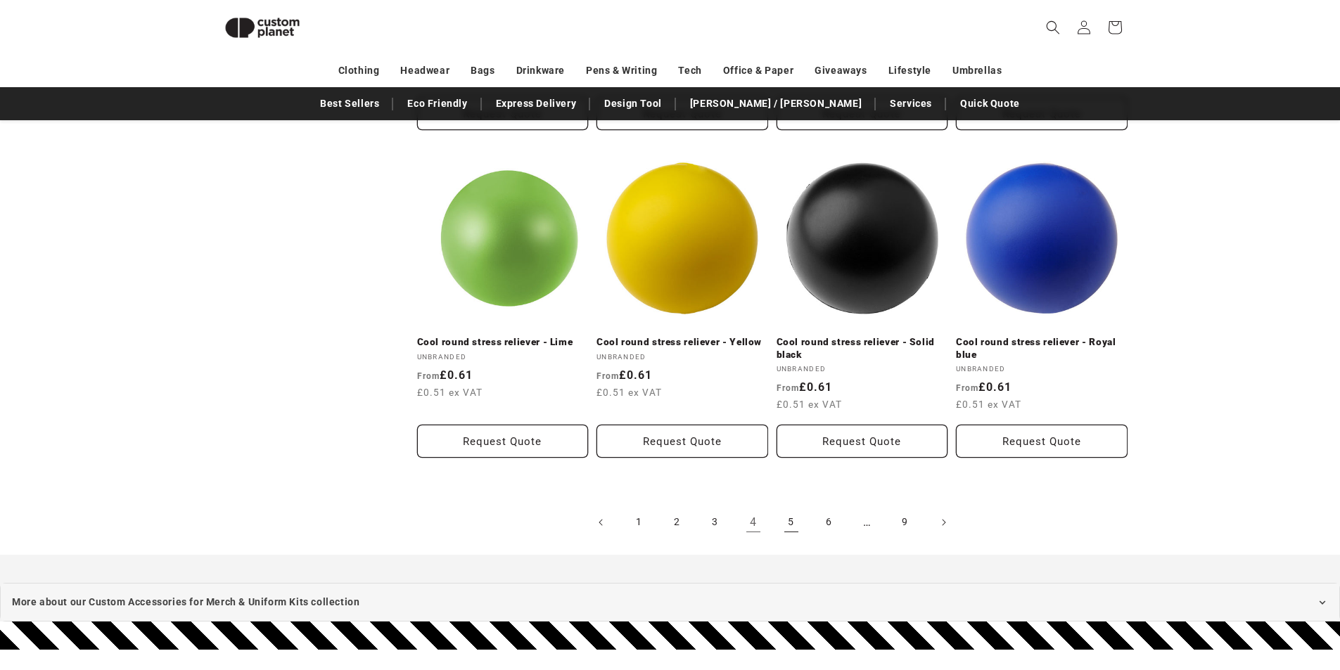
click at [788, 517] on link "5" at bounding box center [791, 522] width 31 height 31
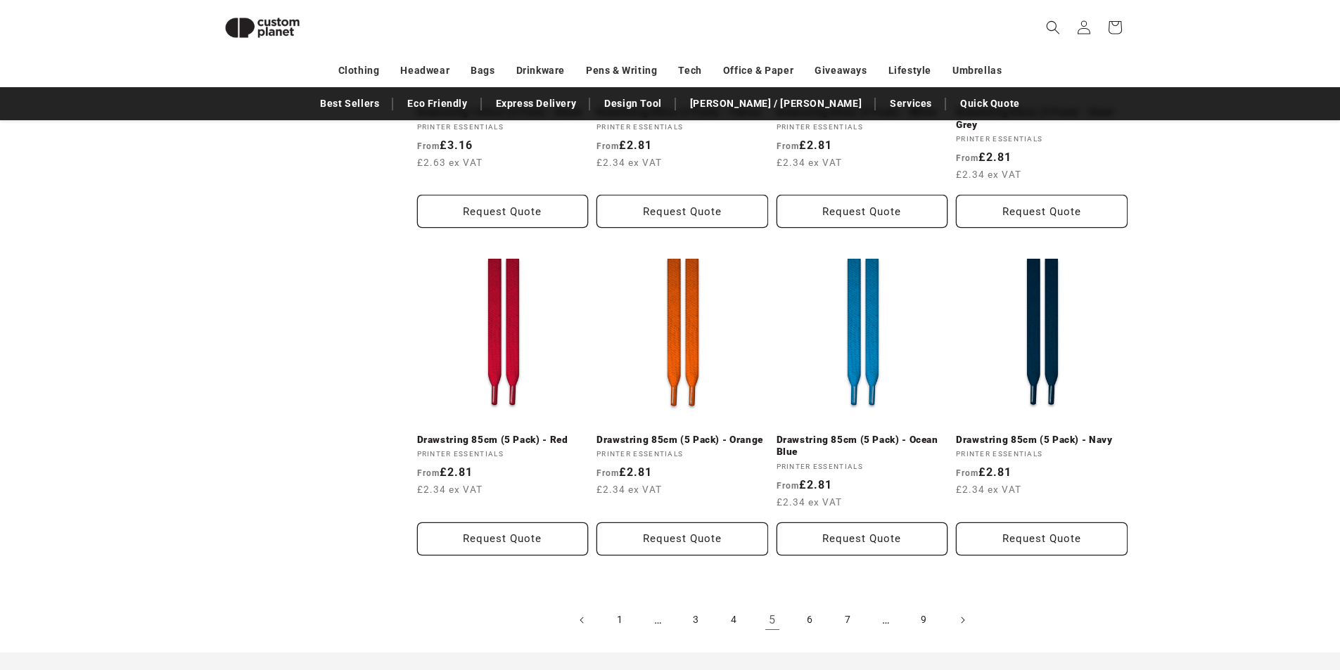
scroll to position [1528, 0]
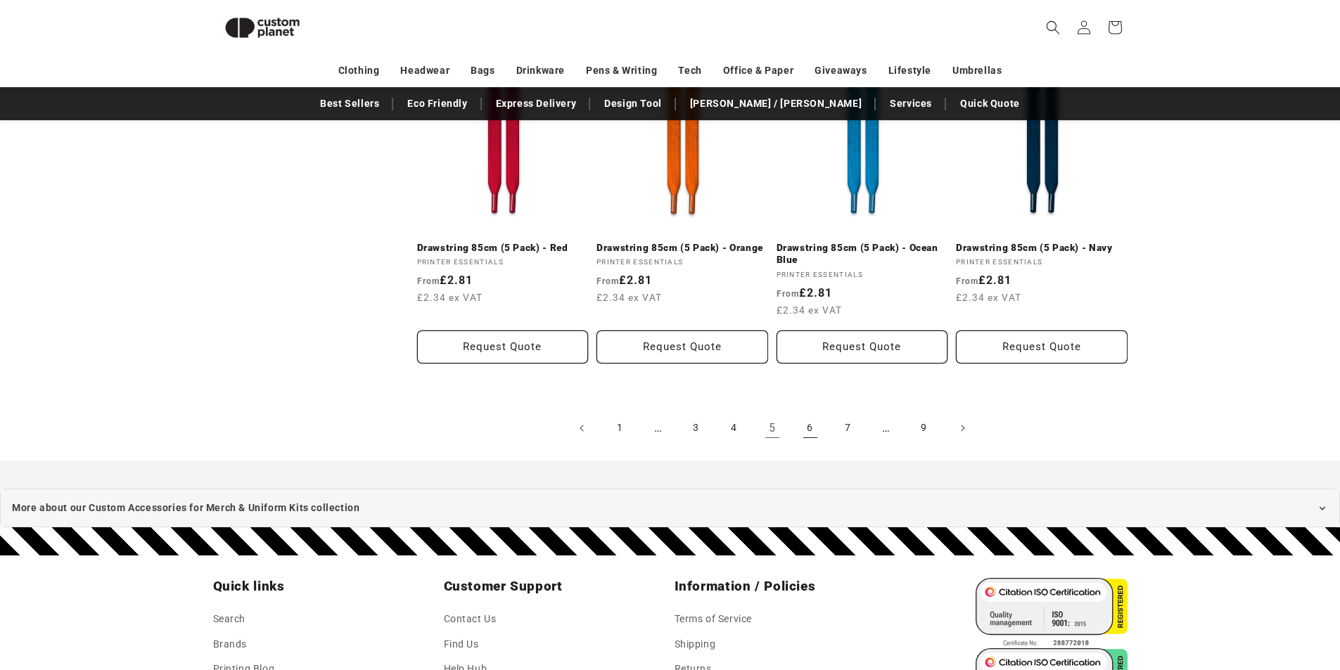
click at [806, 423] on link "6" at bounding box center [810, 428] width 31 height 31
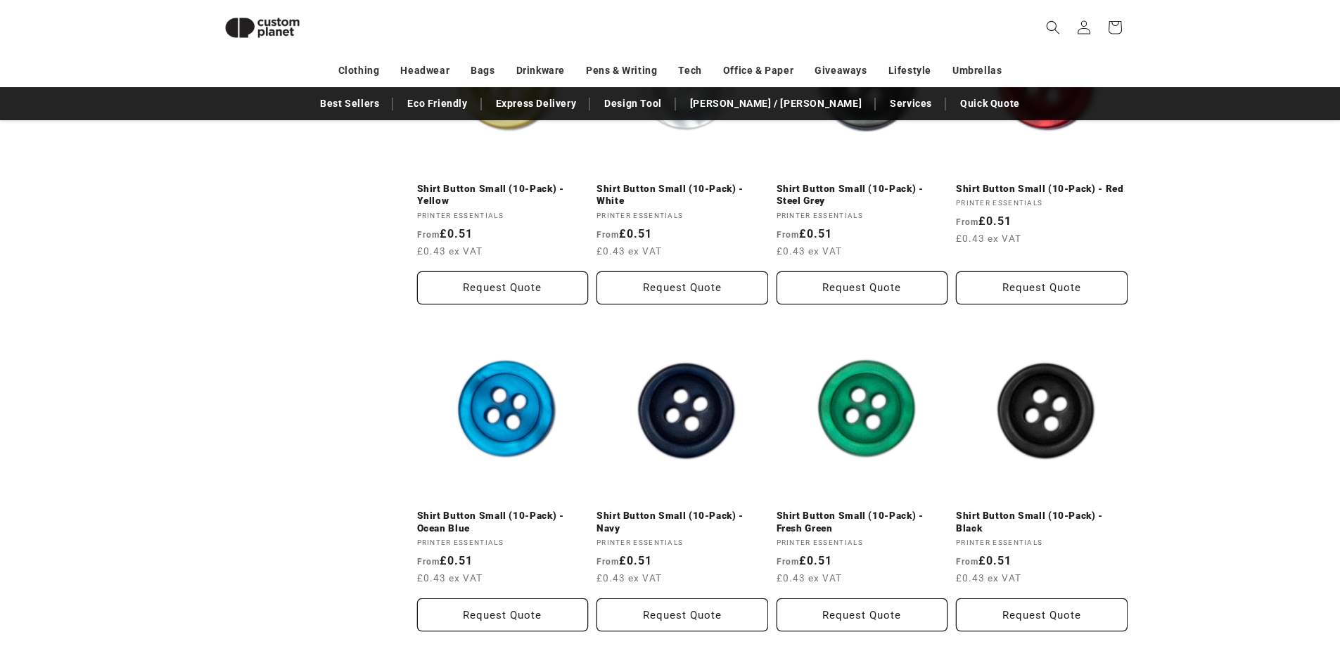
scroll to position [1669, 0]
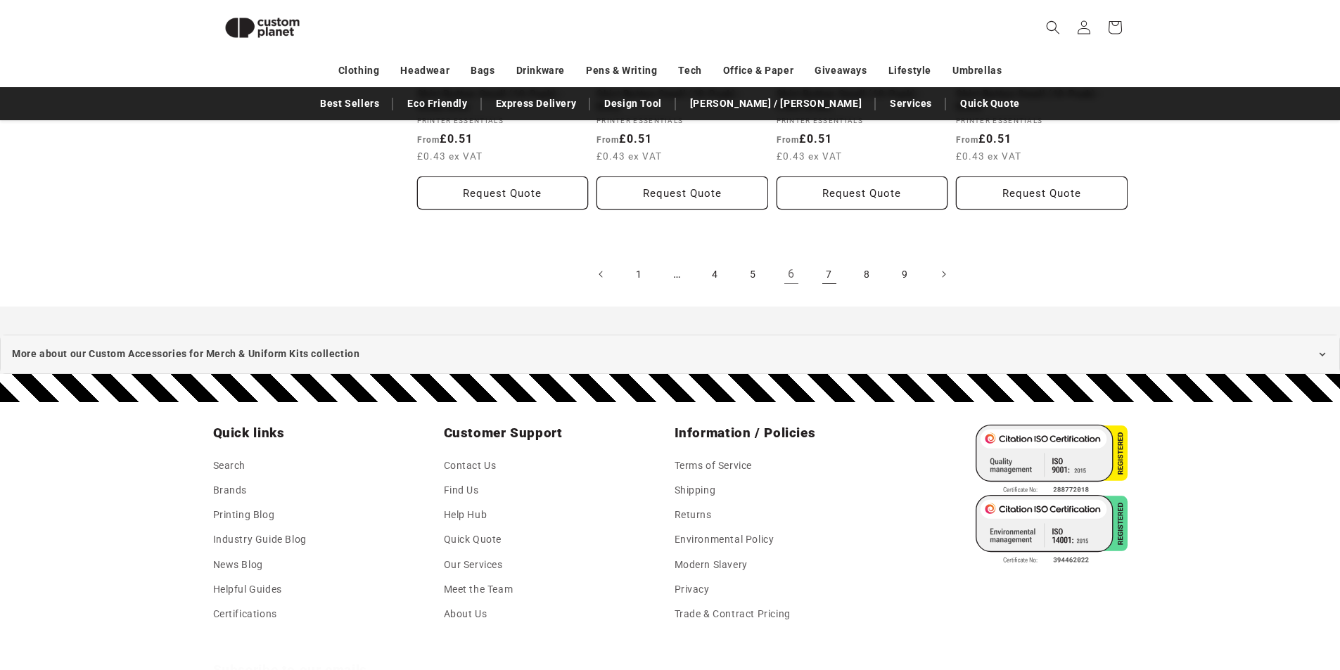
click at [826, 276] on link "7" at bounding box center [829, 274] width 31 height 31
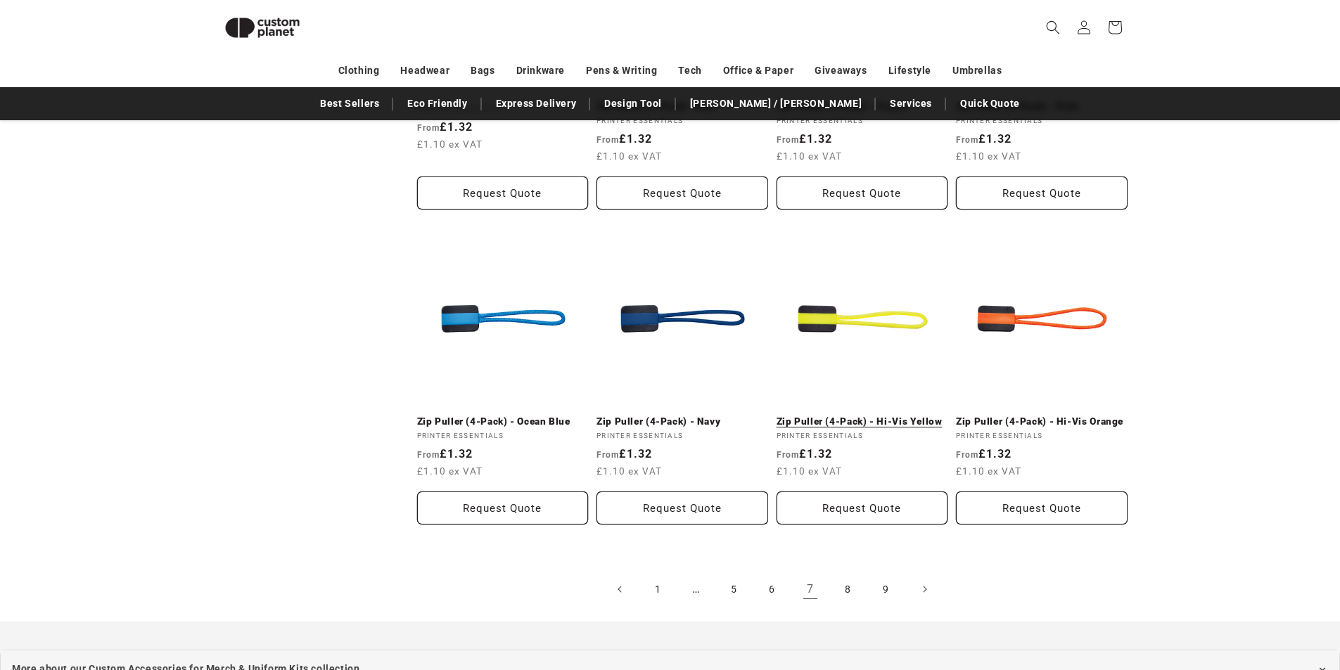
scroll to position [1388, 0]
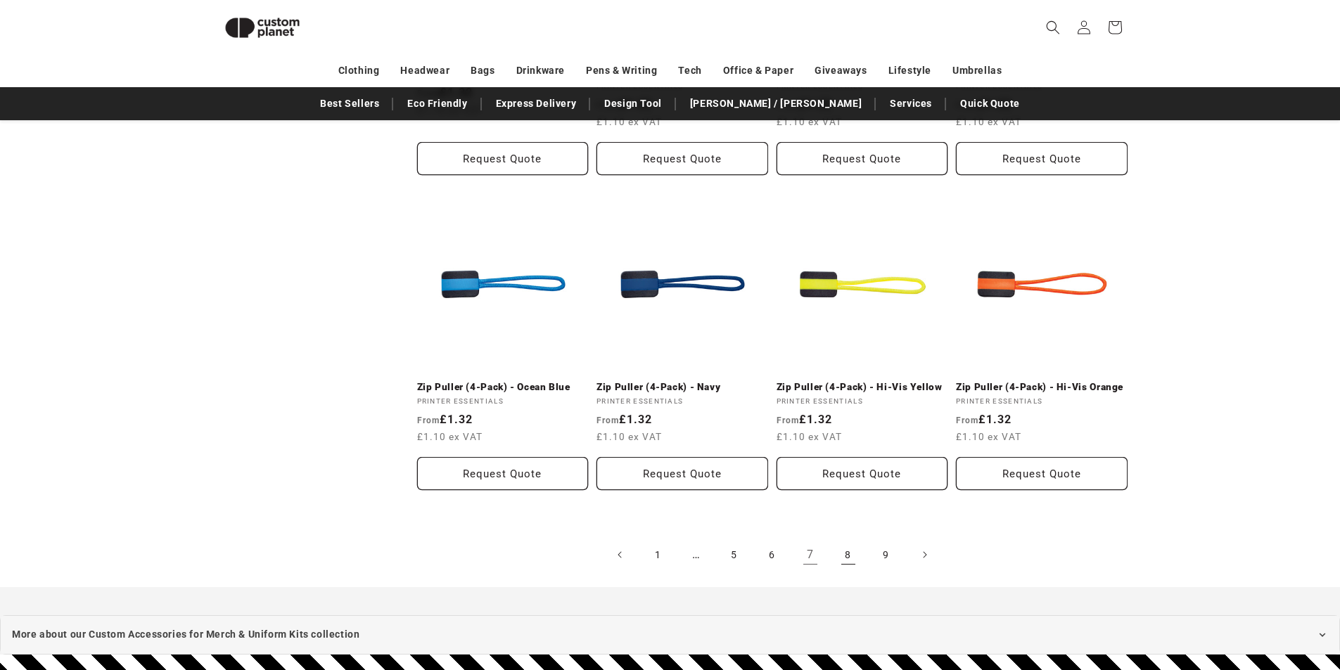
click at [845, 558] on link "8" at bounding box center [848, 554] width 31 height 31
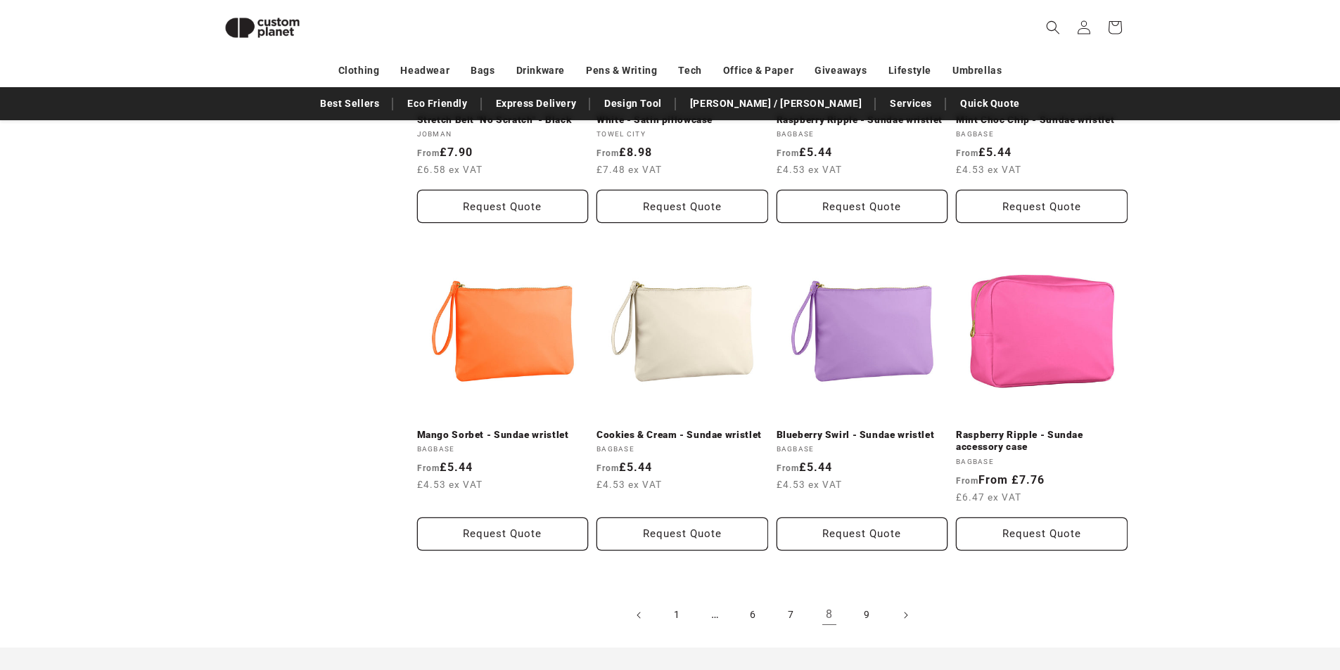
scroll to position [1317, 0]
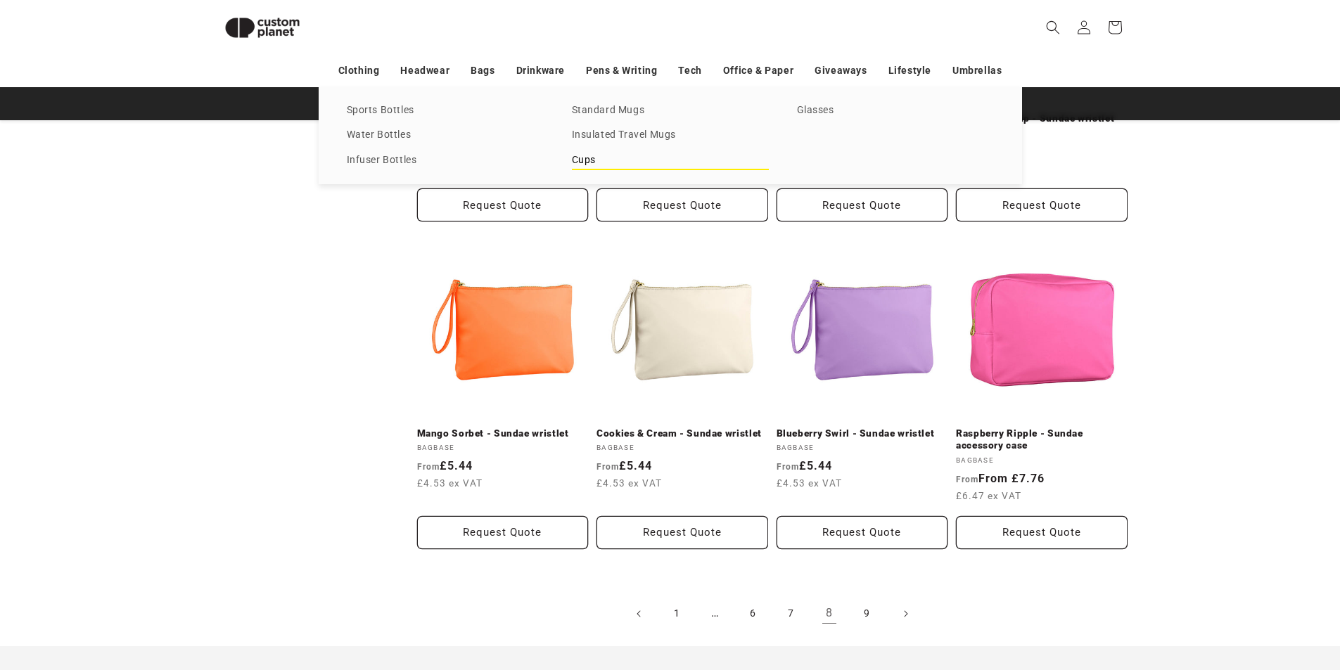
click at [599, 162] on link "Cups" at bounding box center [670, 160] width 197 height 19
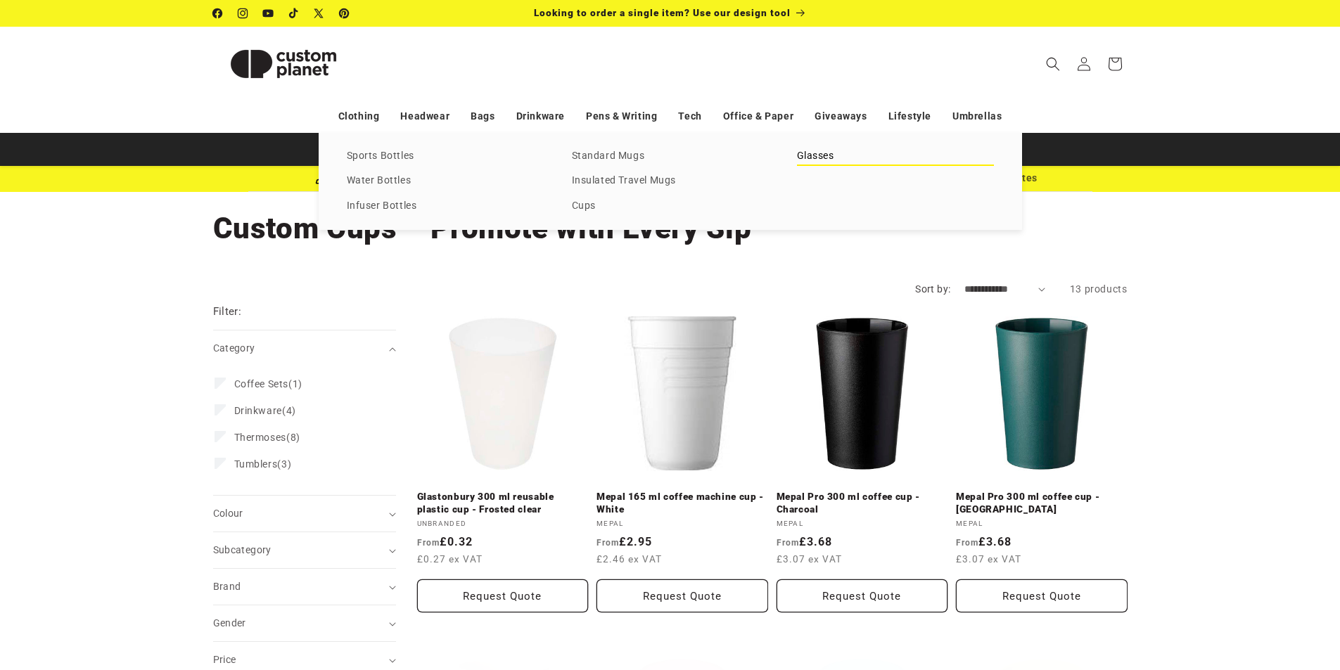
click at [817, 157] on link "Glasses" at bounding box center [895, 156] width 197 height 19
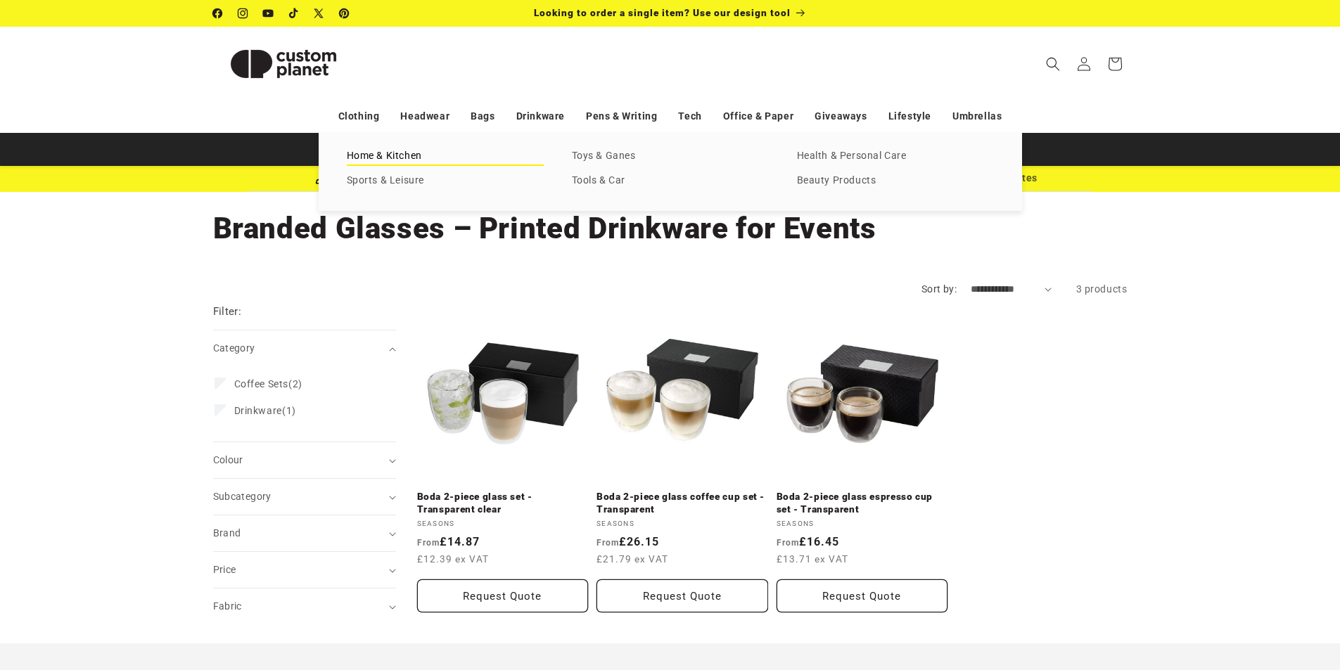
click at [389, 151] on link "Home & Kitchen" at bounding box center [445, 156] width 197 height 19
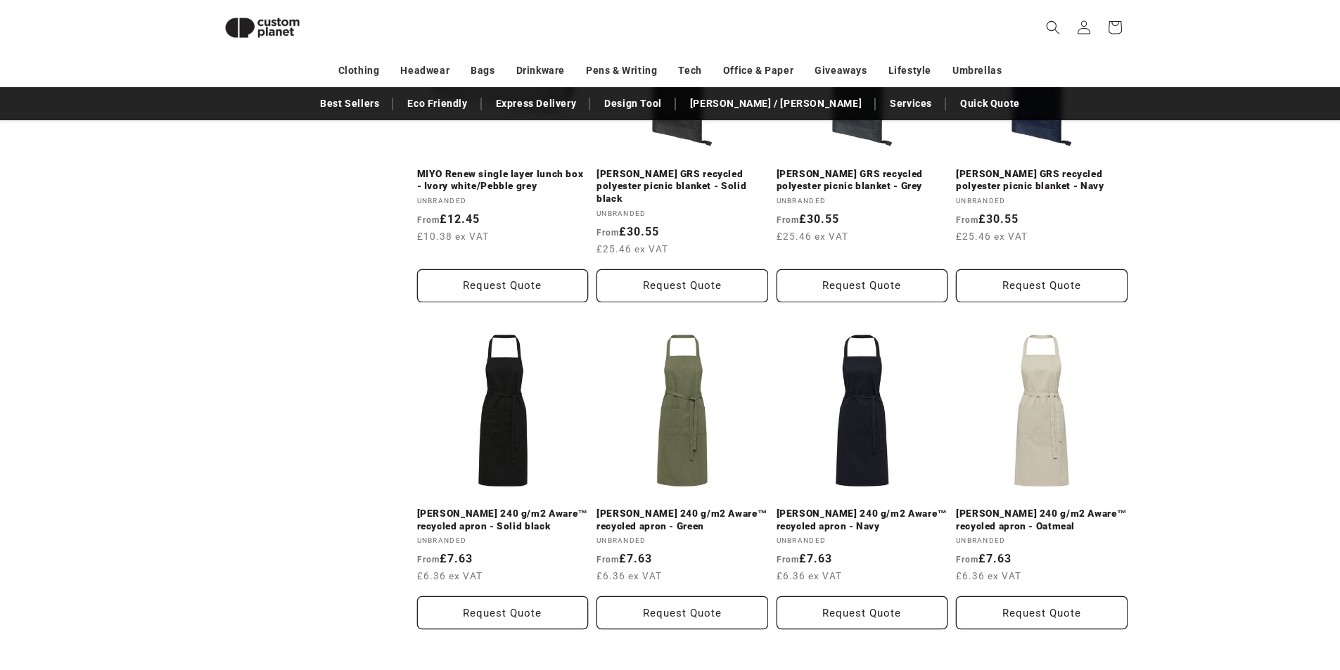
scroll to position [3216, 0]
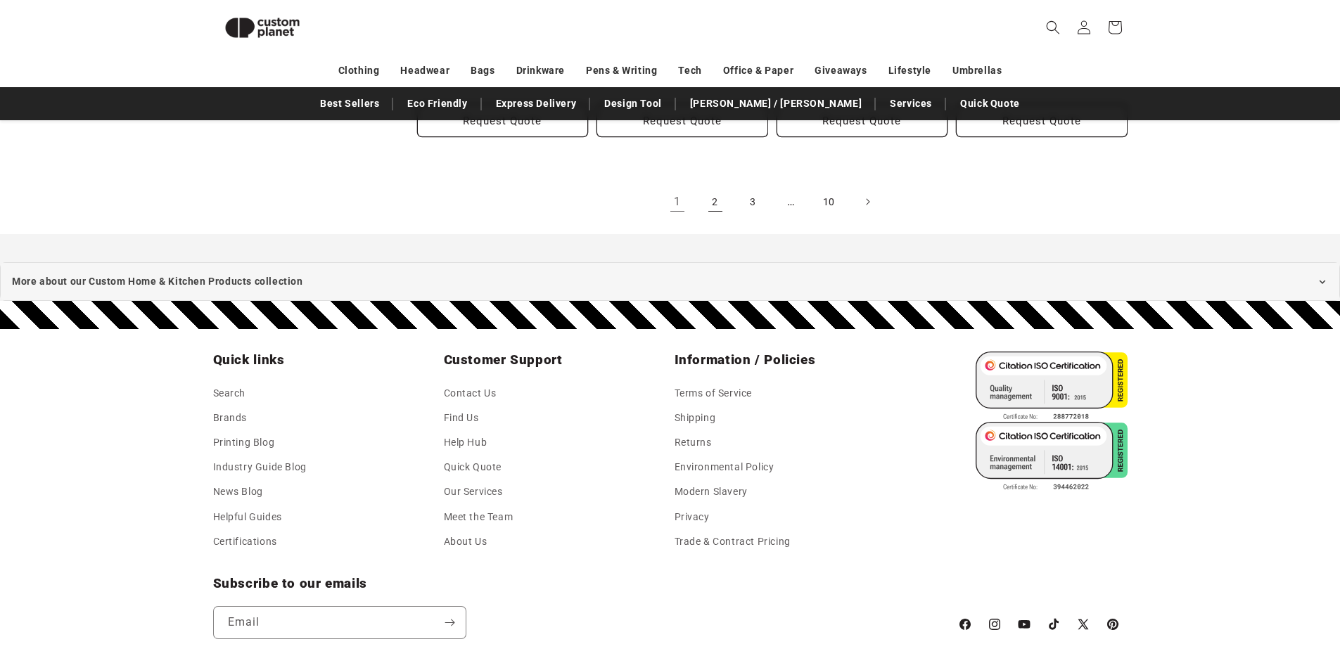
click at [712, 194] on link "2" at bounding box center [715, 201] width 31 height 31
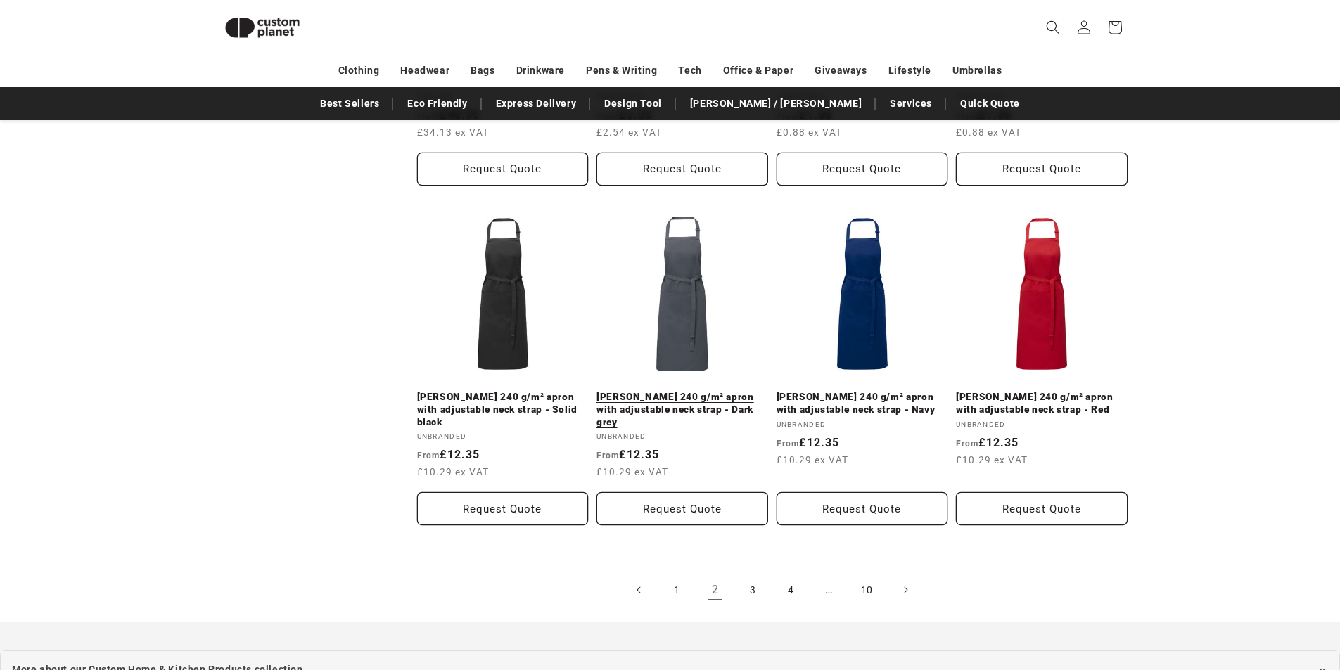
scroll to position [3005, 0]
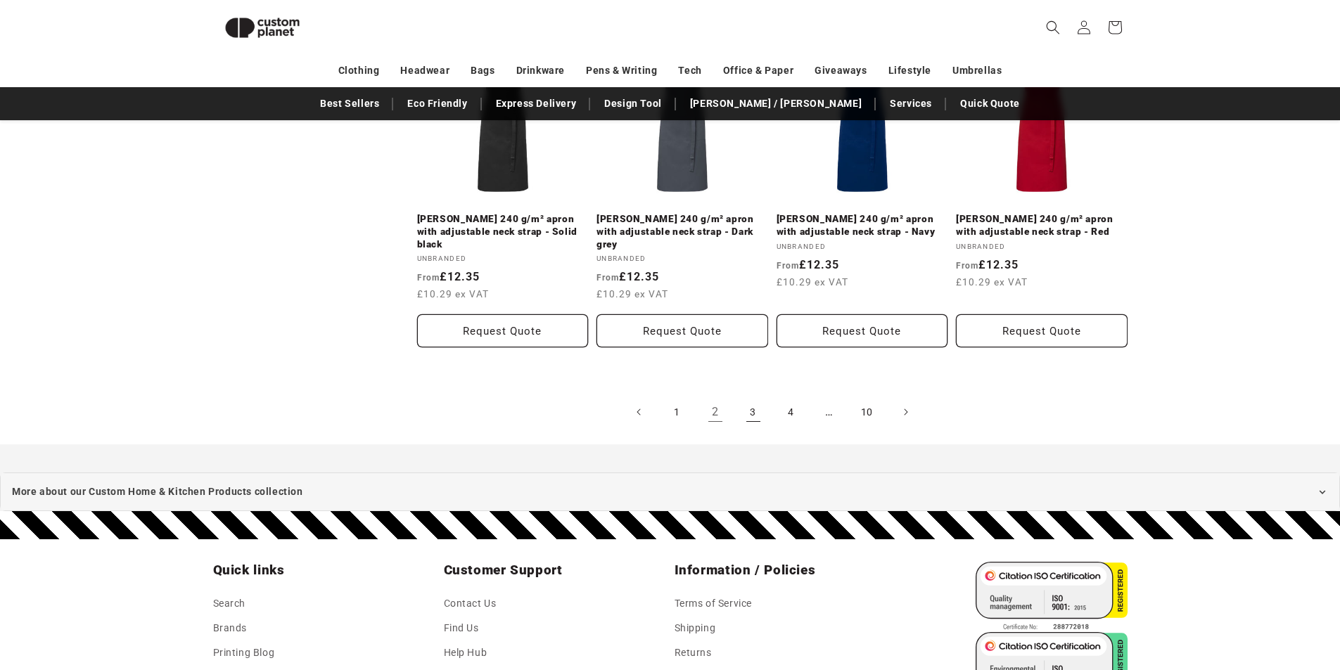
click at [755, 397] on link "3" at bounding box center [753, 412] width 31 height 31
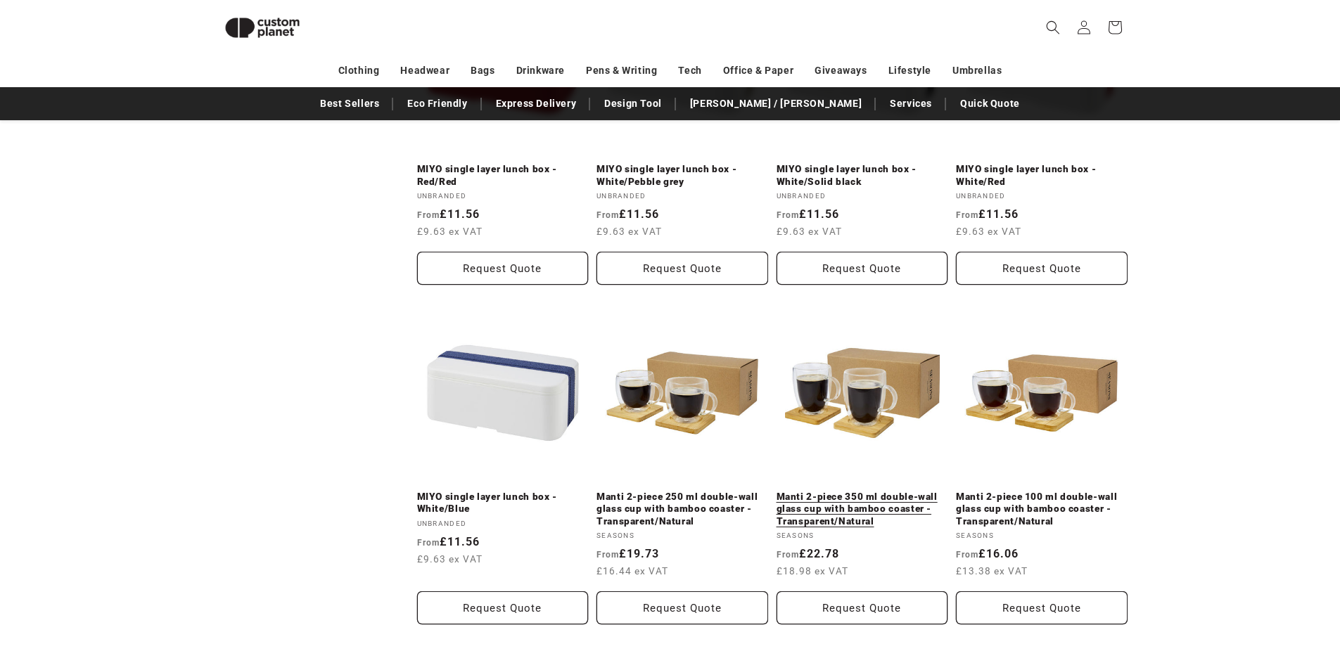
scroll to position [2865, 0]
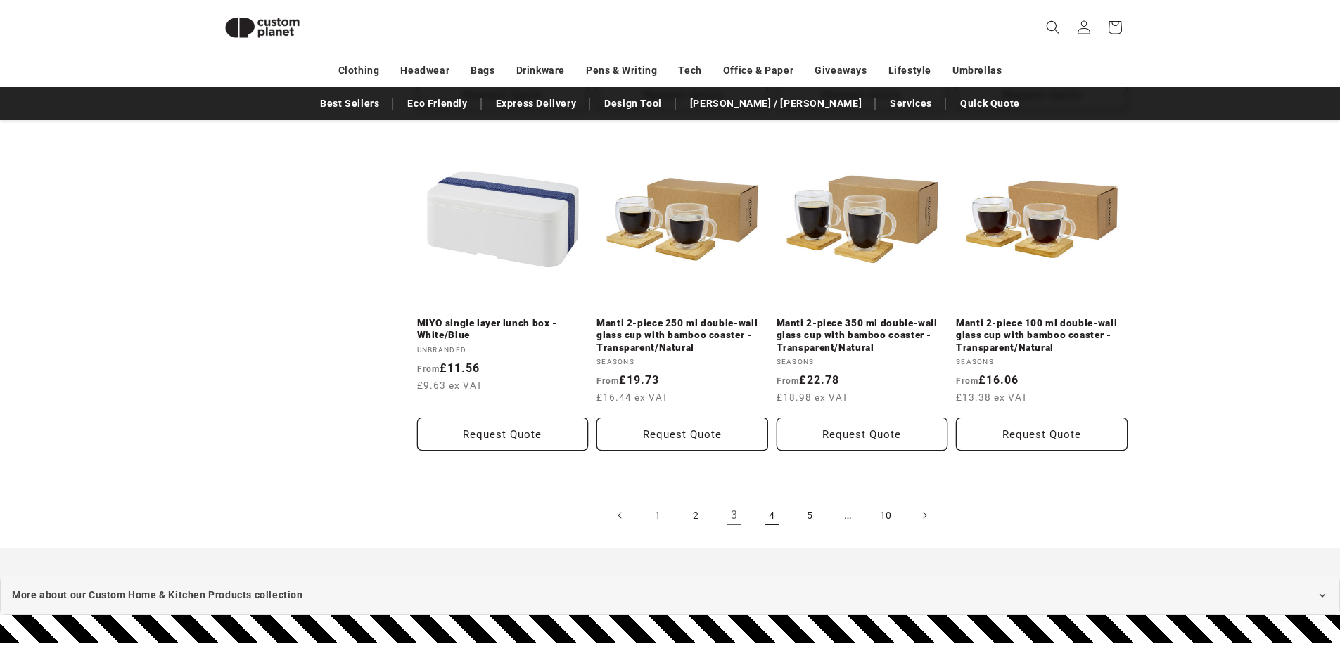
click at [774, 516] on link "4" at bounding box center [772, 515] width 31 height 31
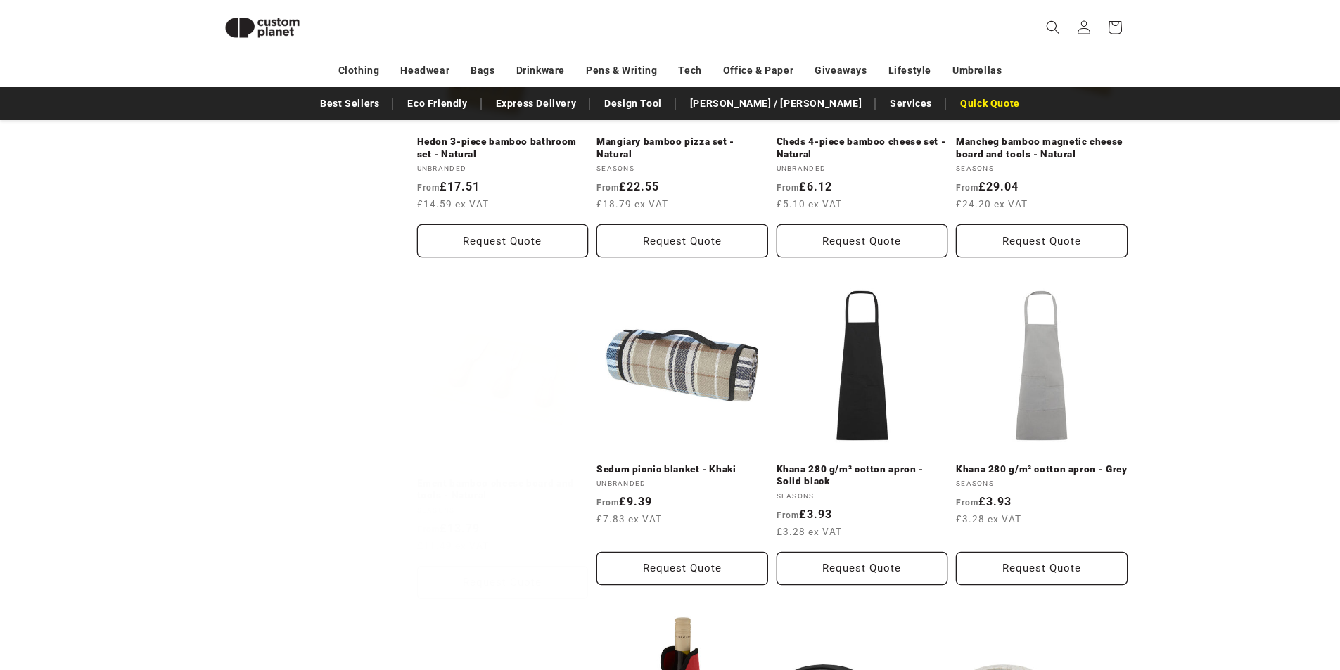
scroll to position [1106, 0]
